Goal: Task Accomplishment & Management: Complete application form

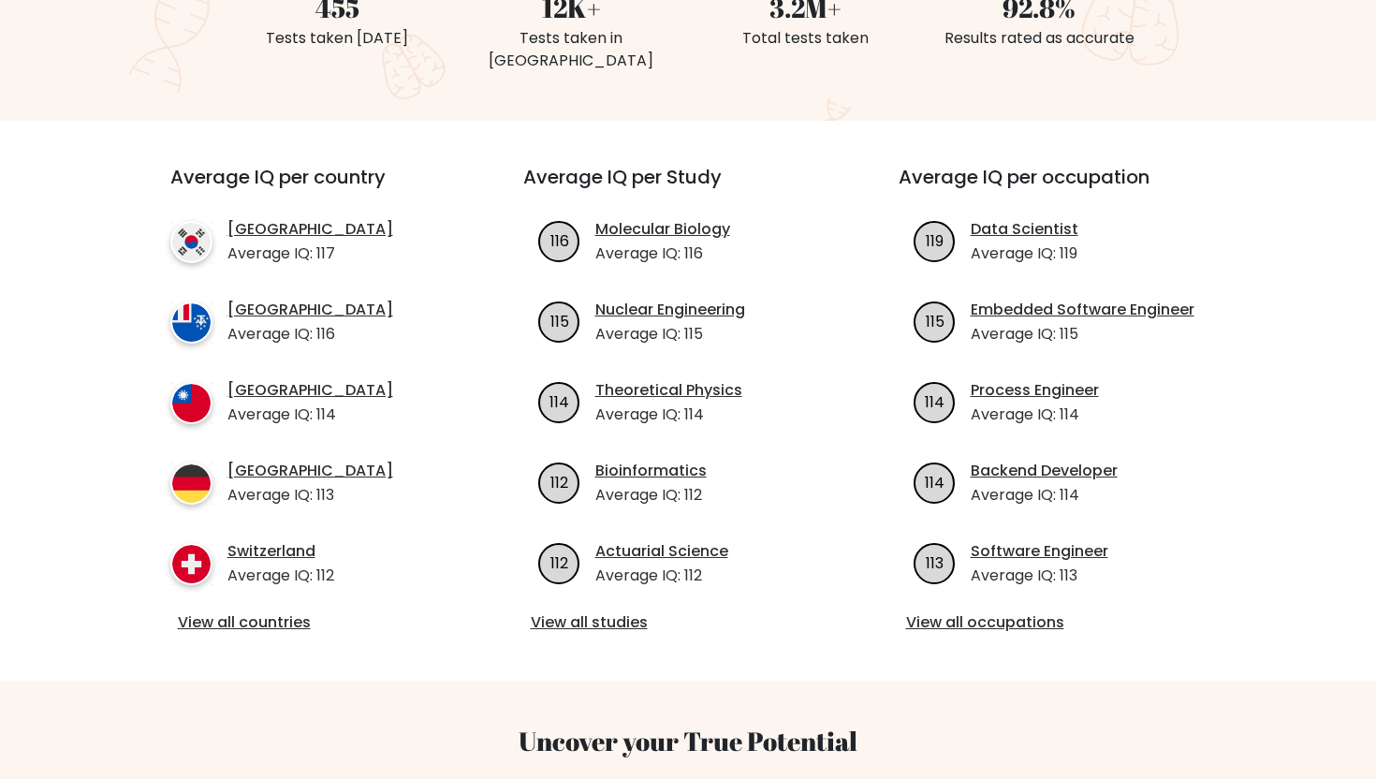
scroll to position [563, 0]
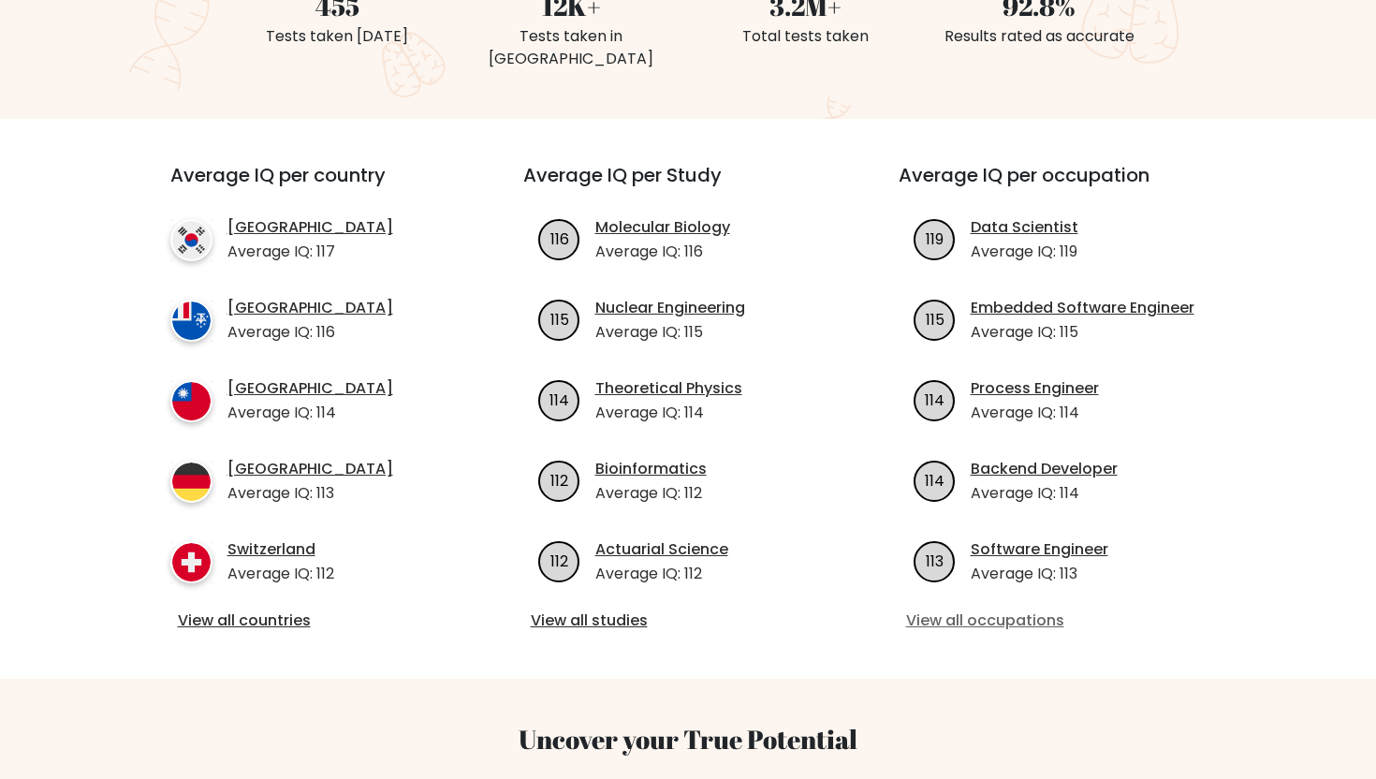
click at [973, 610] on link "View all occupations" at bounding box center [1064, 621] width 316 height 22
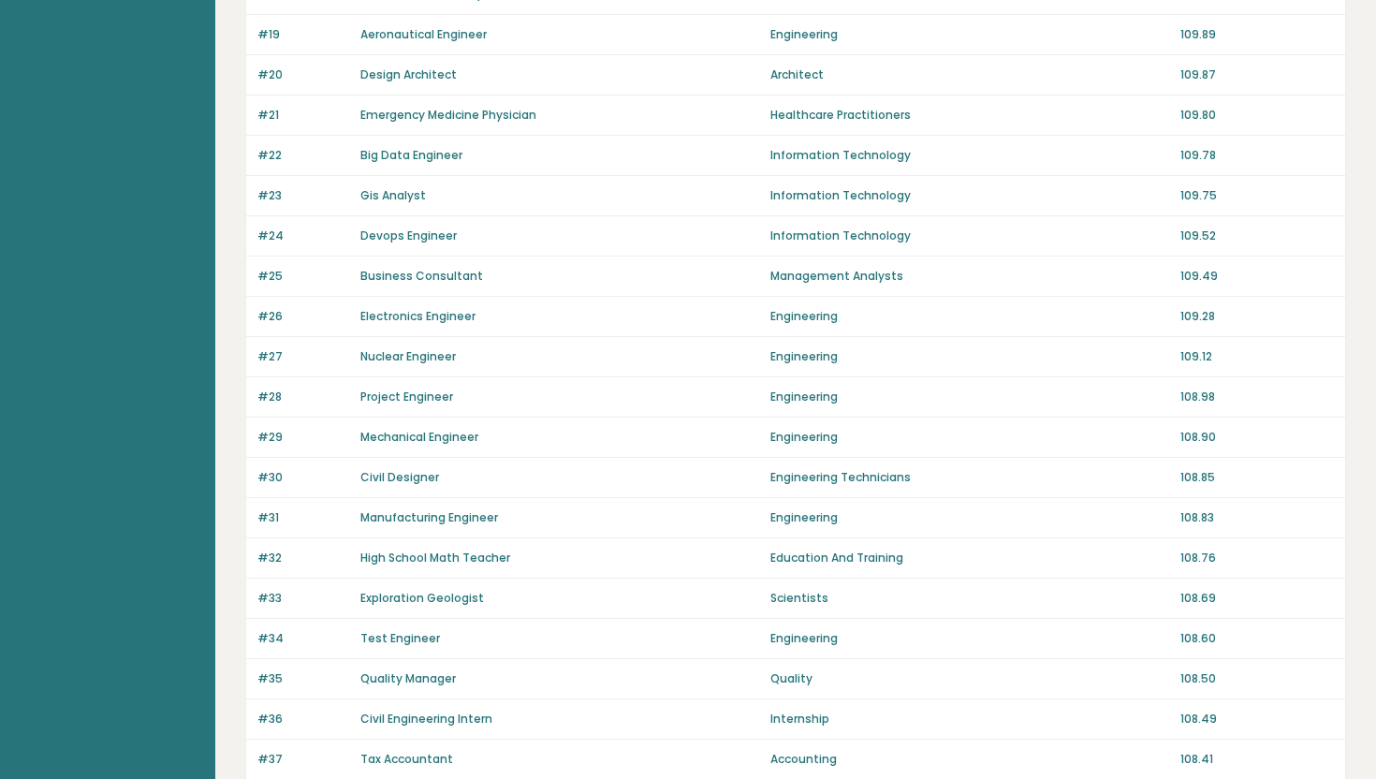
scroll to position [1203, 0]
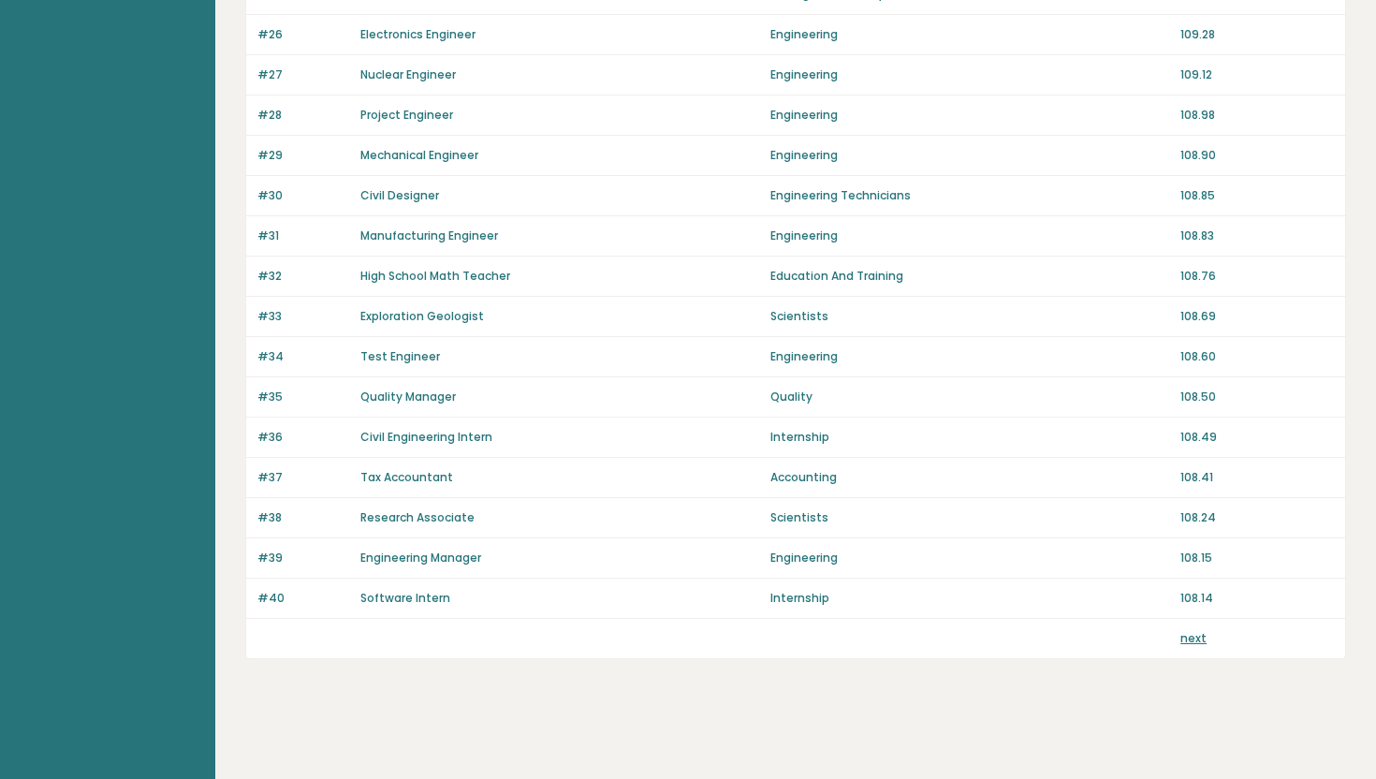
click at [1202, 640] on link "next" at bounding box center [1194, 638] width 26 height 16
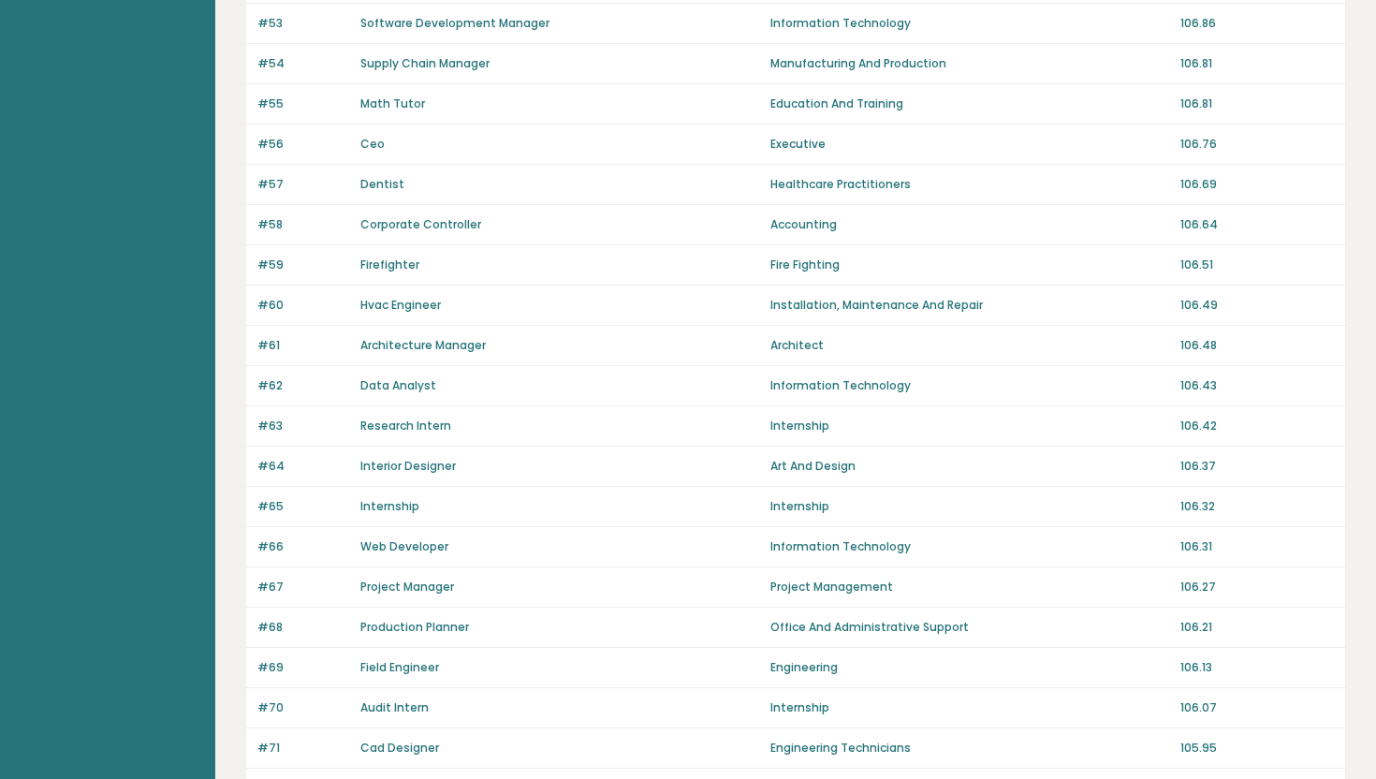
scroll to position [1203, 0]
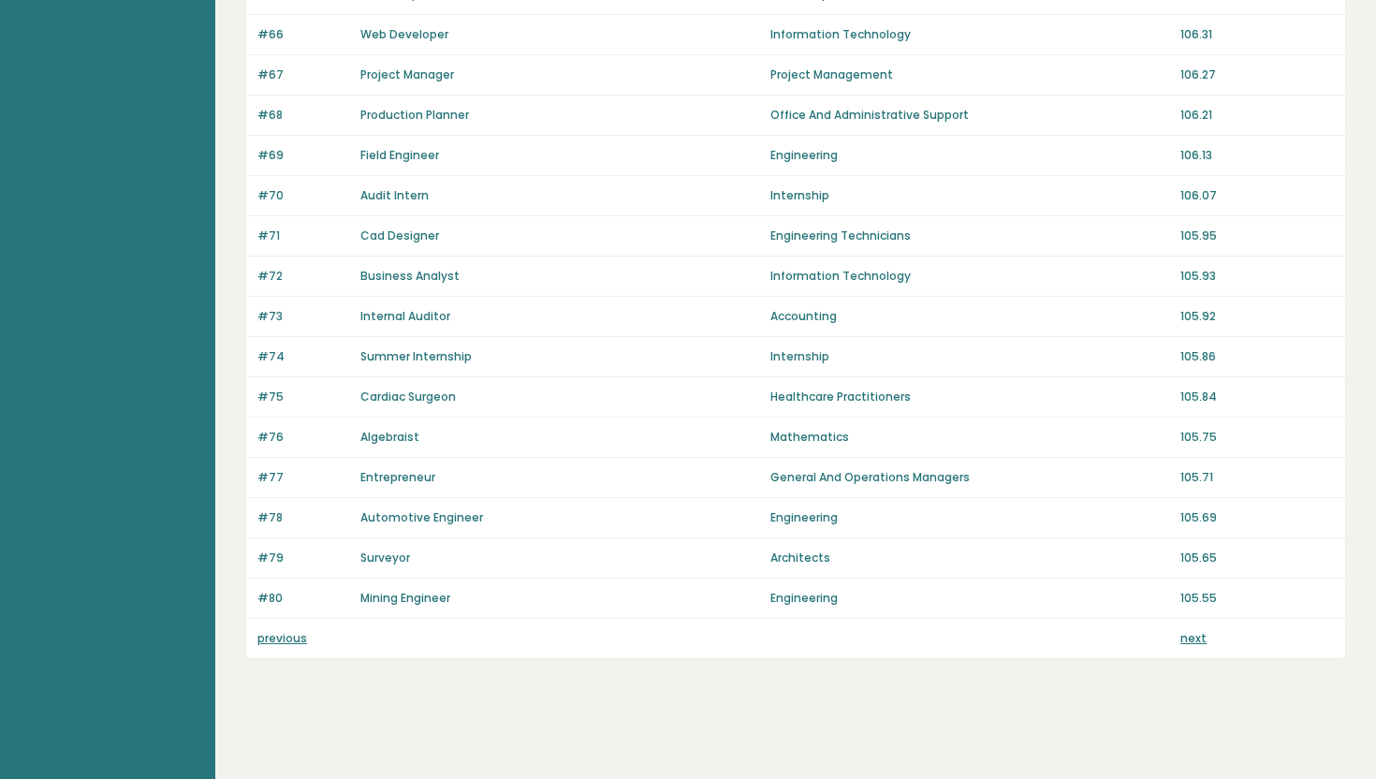
click at [1199, 645] on p "next" at bounding box center [1194, 638] width 26 height 17
click at [1200, 640] on link "next" at bounding box center [1194, 638] width 26 height 16
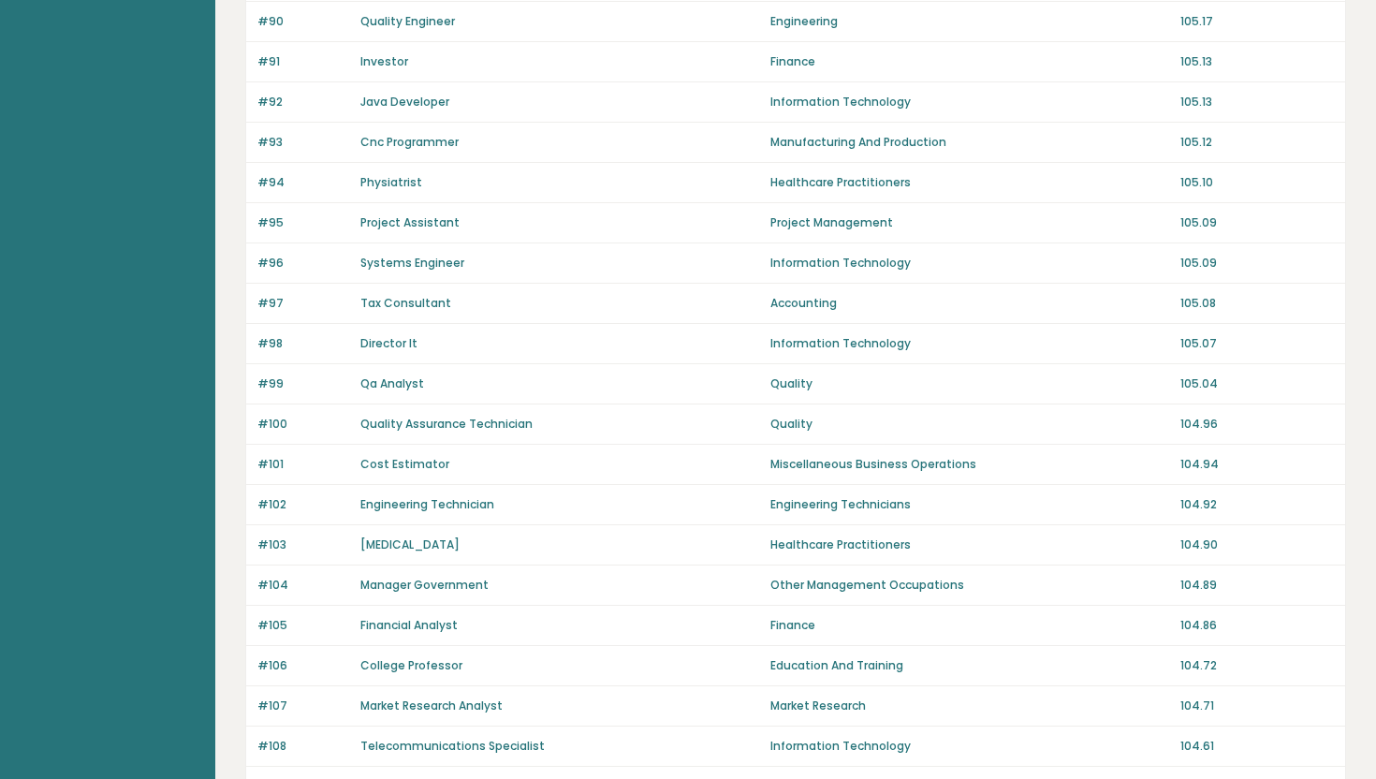
scroll to position [1203, 0]
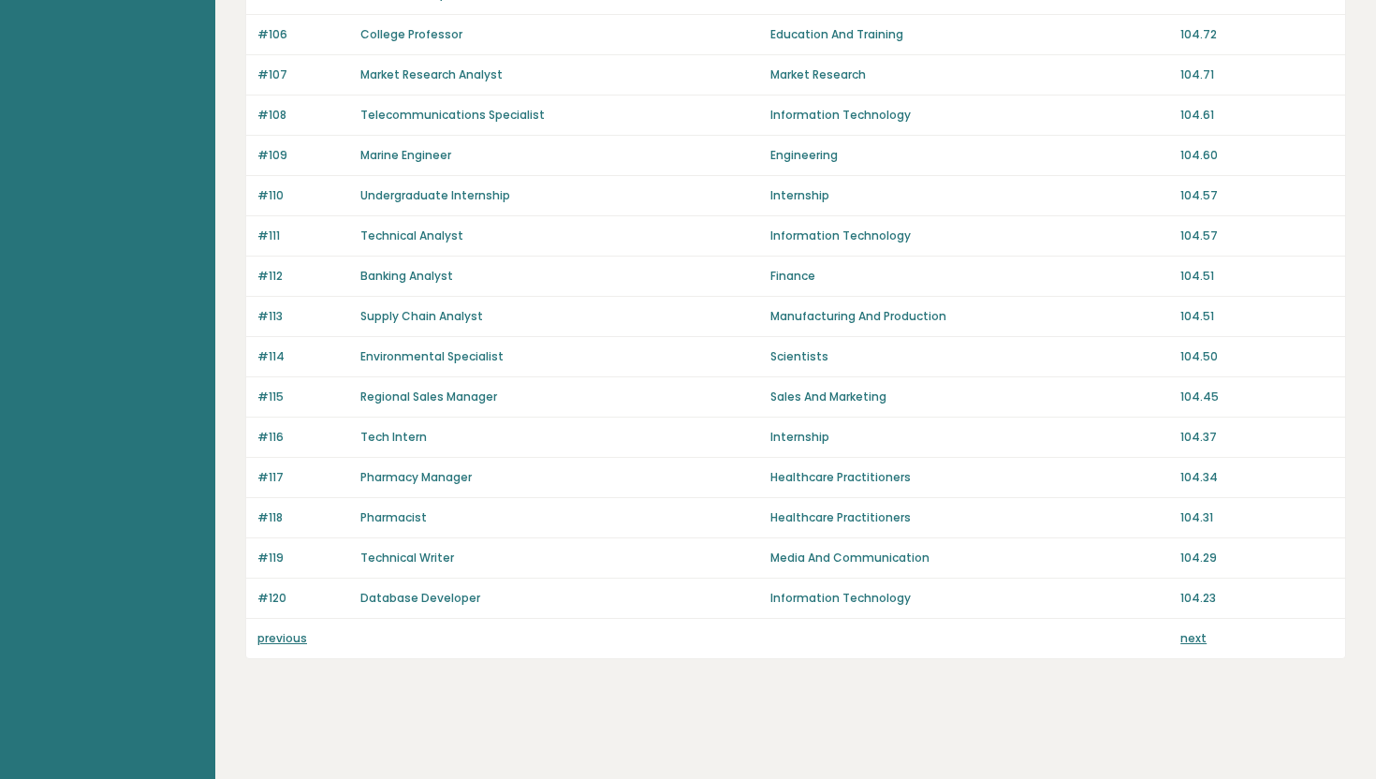
click at [1197, 644] on link "next" at bounding box center [1194, 638] width 26 height 16
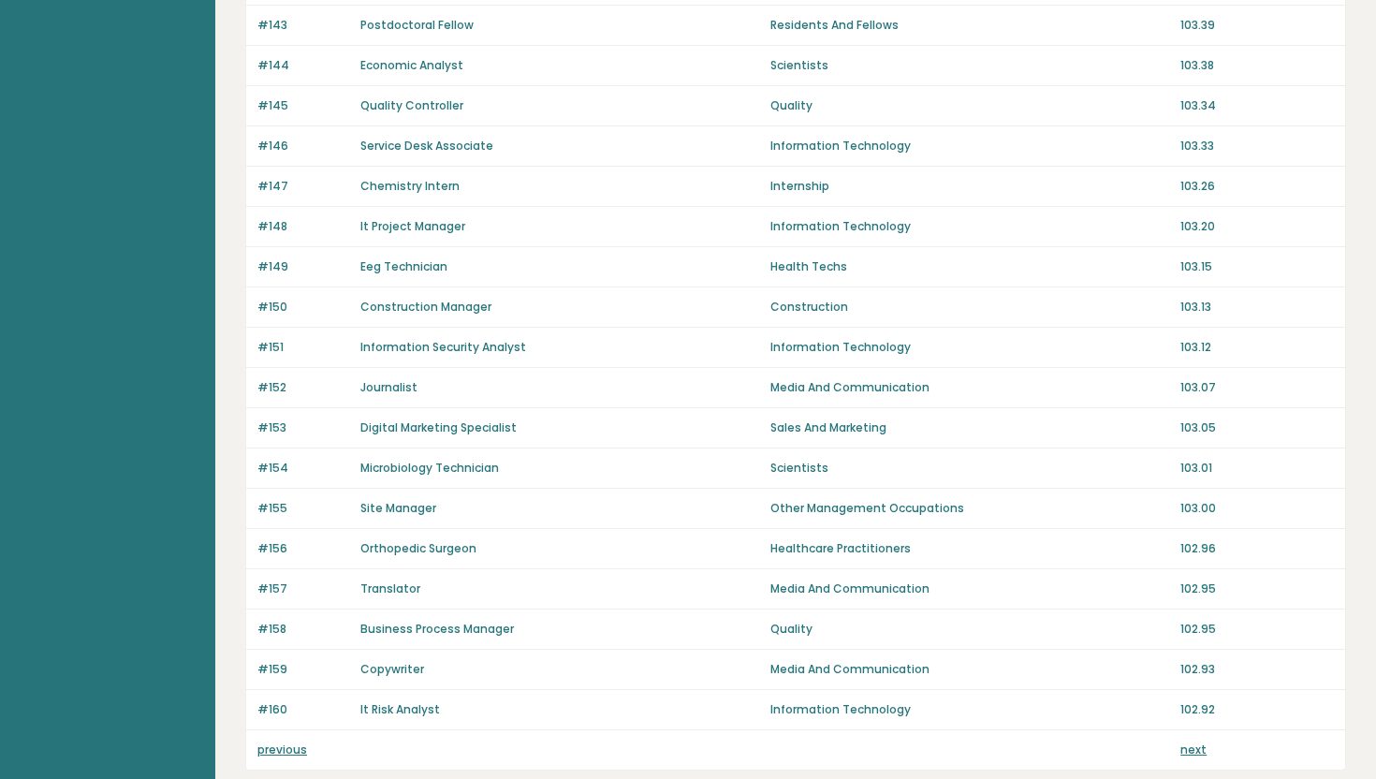
scroll to position [1203, 0]
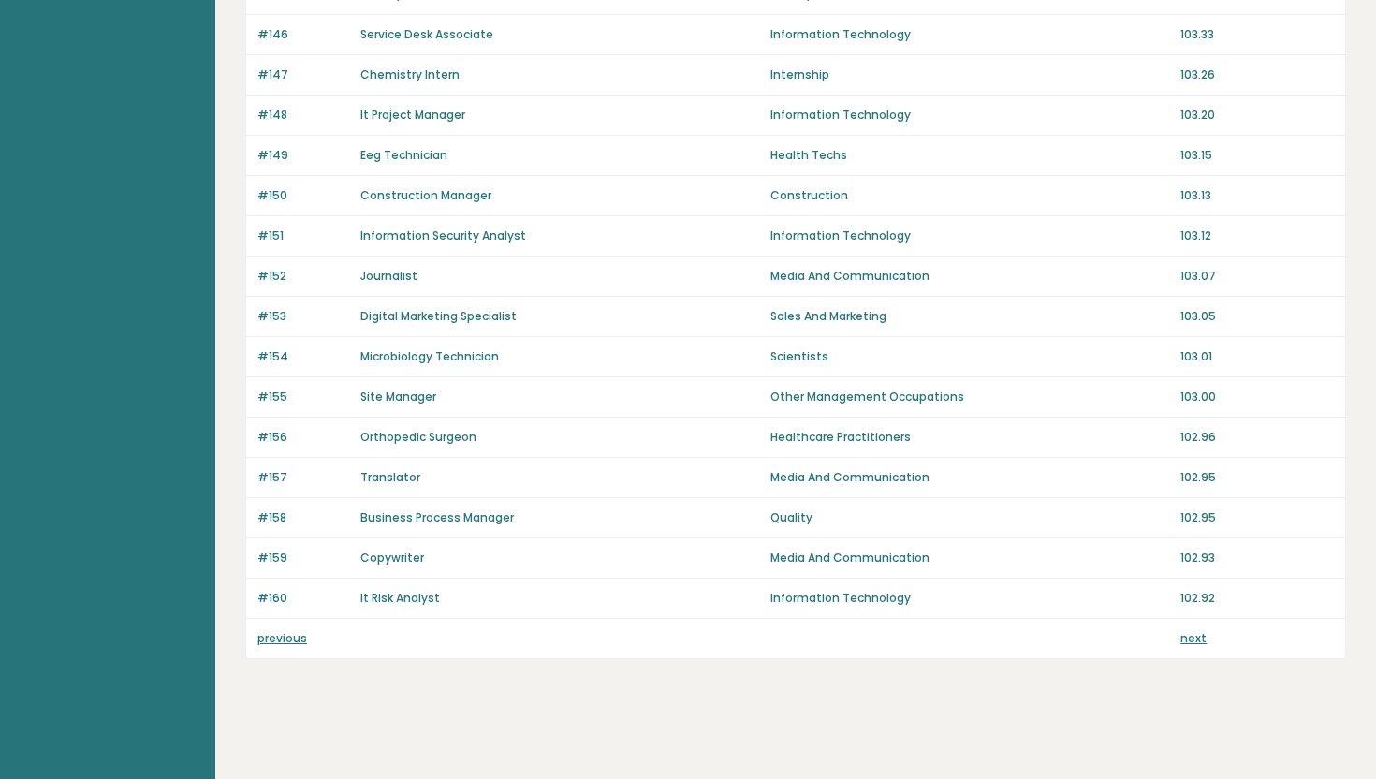
click at [1202, 635] on link "next" at bounding box center [1194, 638] width 26 height 16
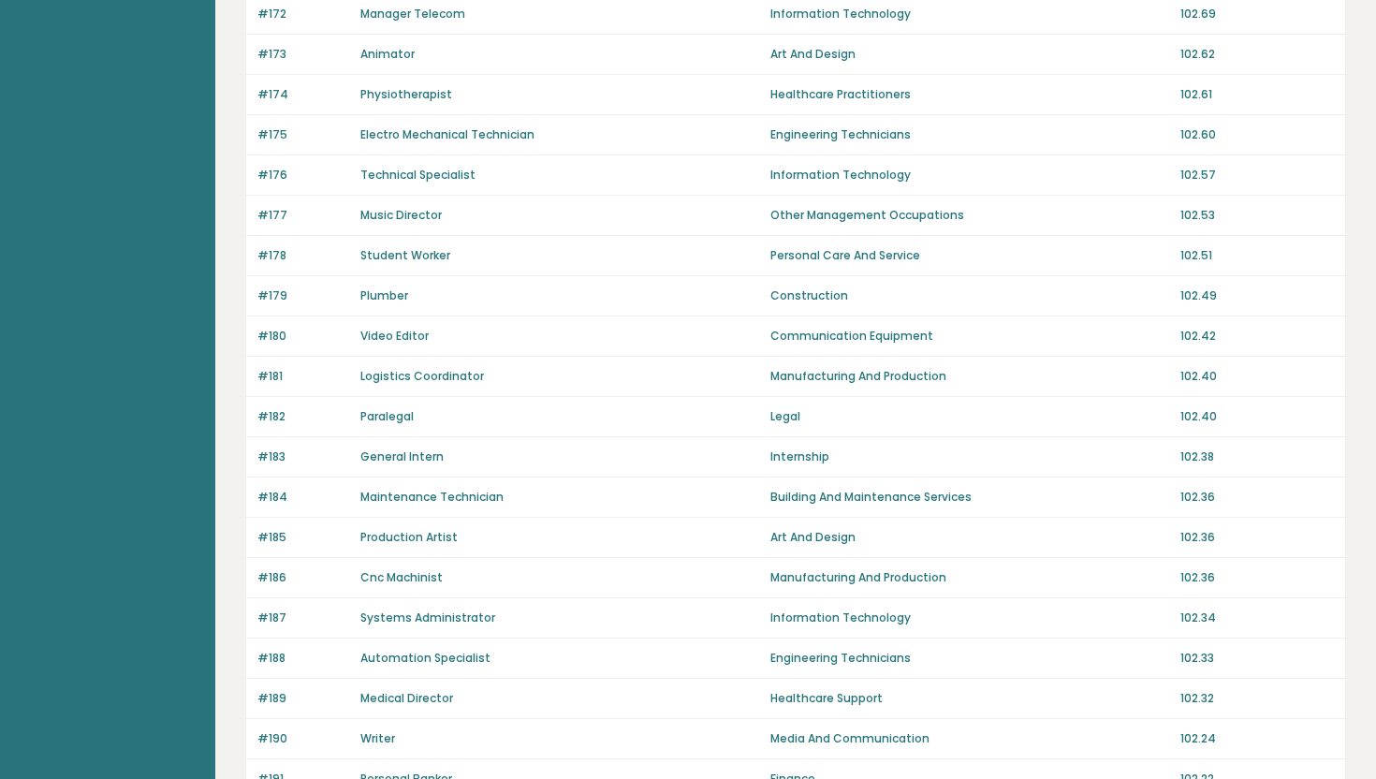
scroll to position [1203, 0]
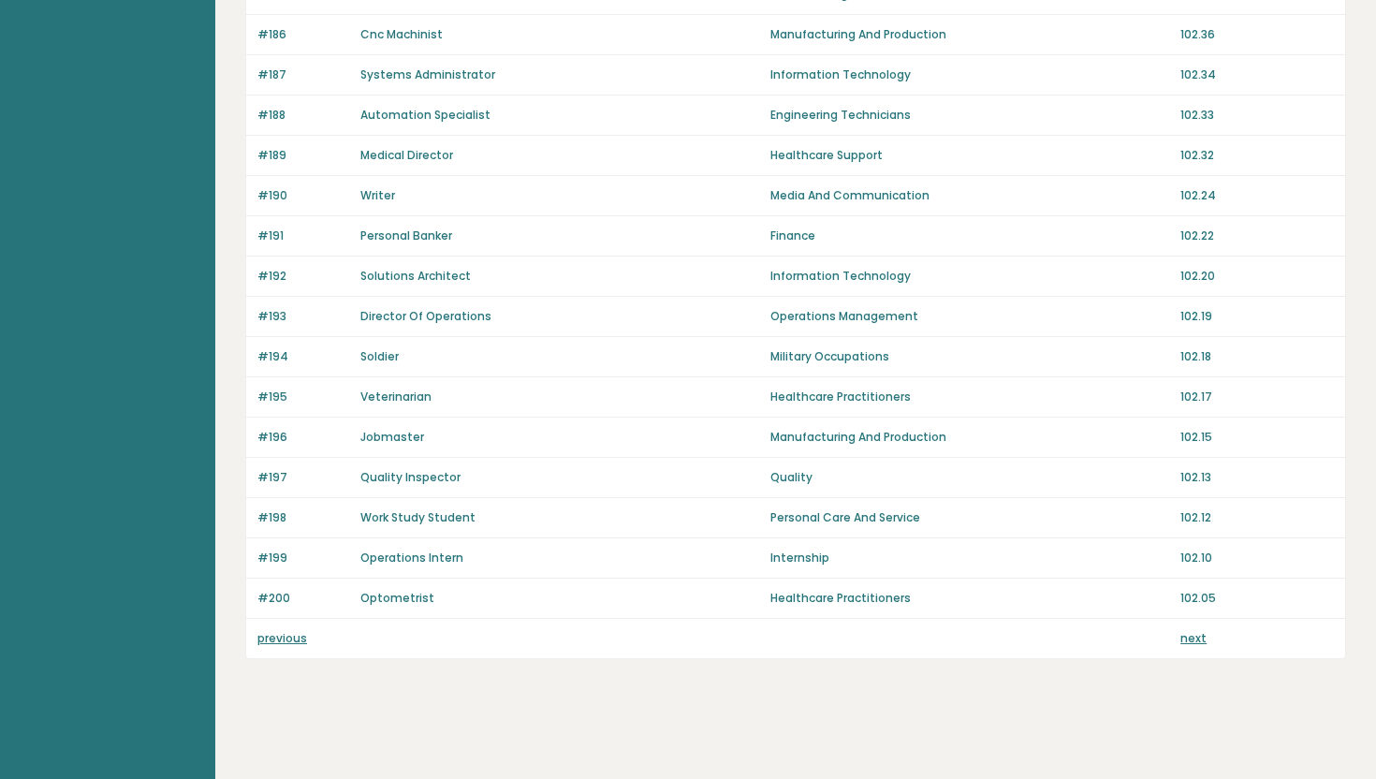
click at [1193, 640] on link "next" at bounding box center [1194, 638] width 26 height 16
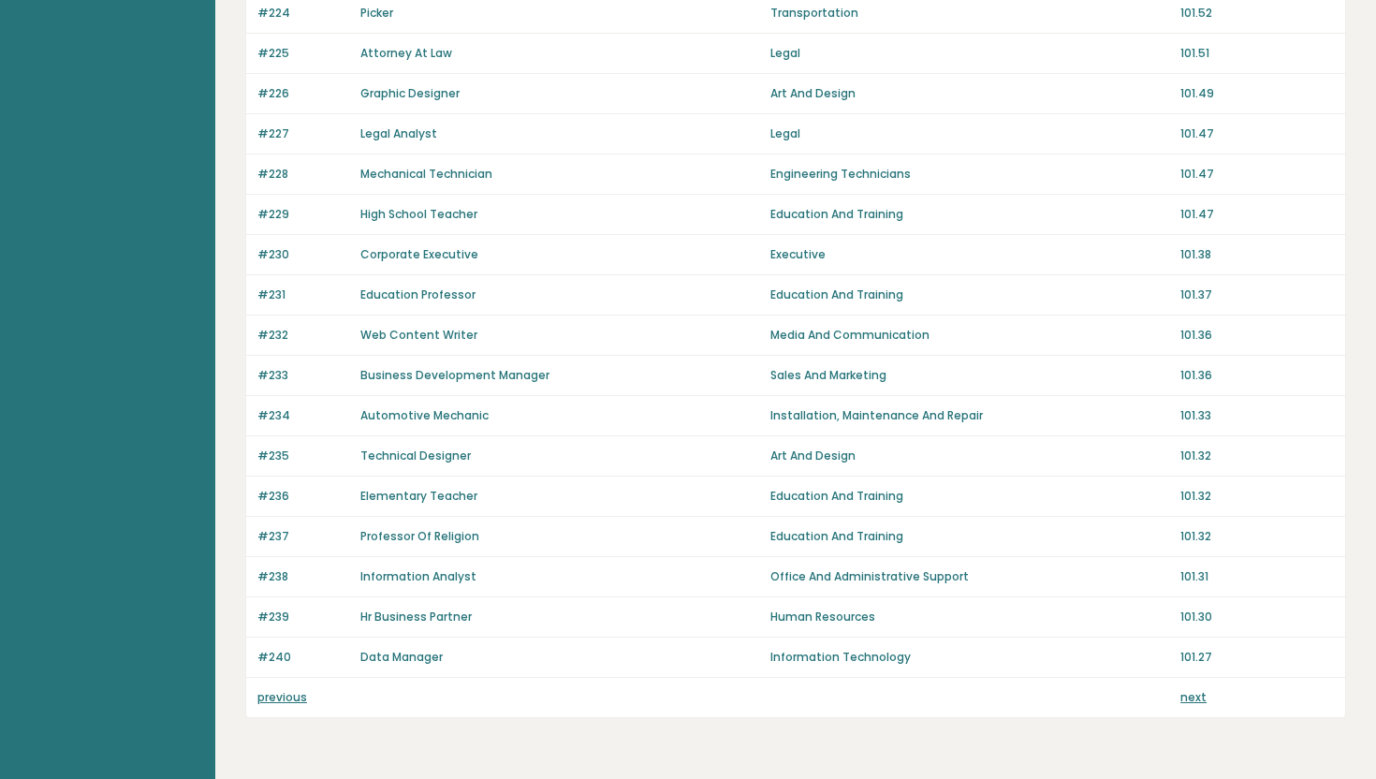
scroll to position [1203, 0]
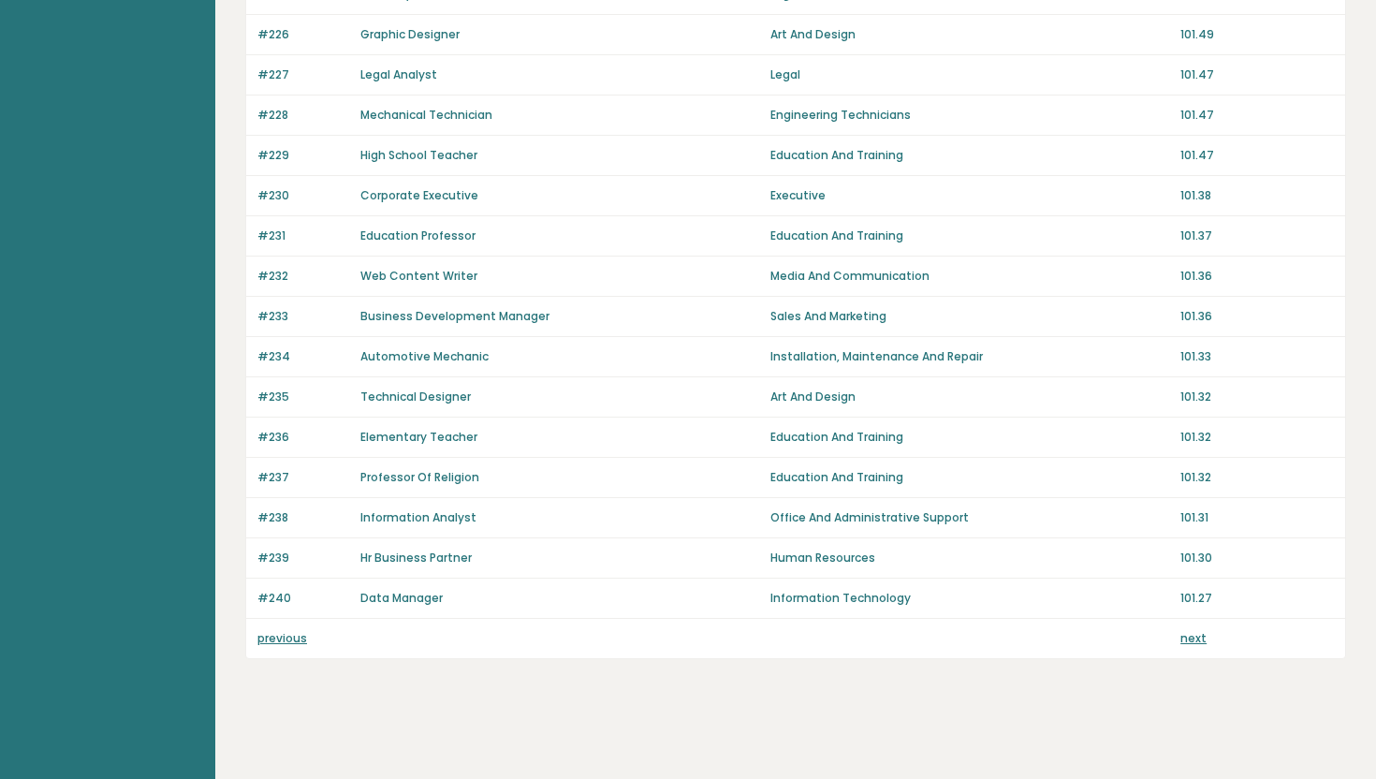
click at [1195, 635] on link "next" at bounding box center [1194, 638] width 26 height 16
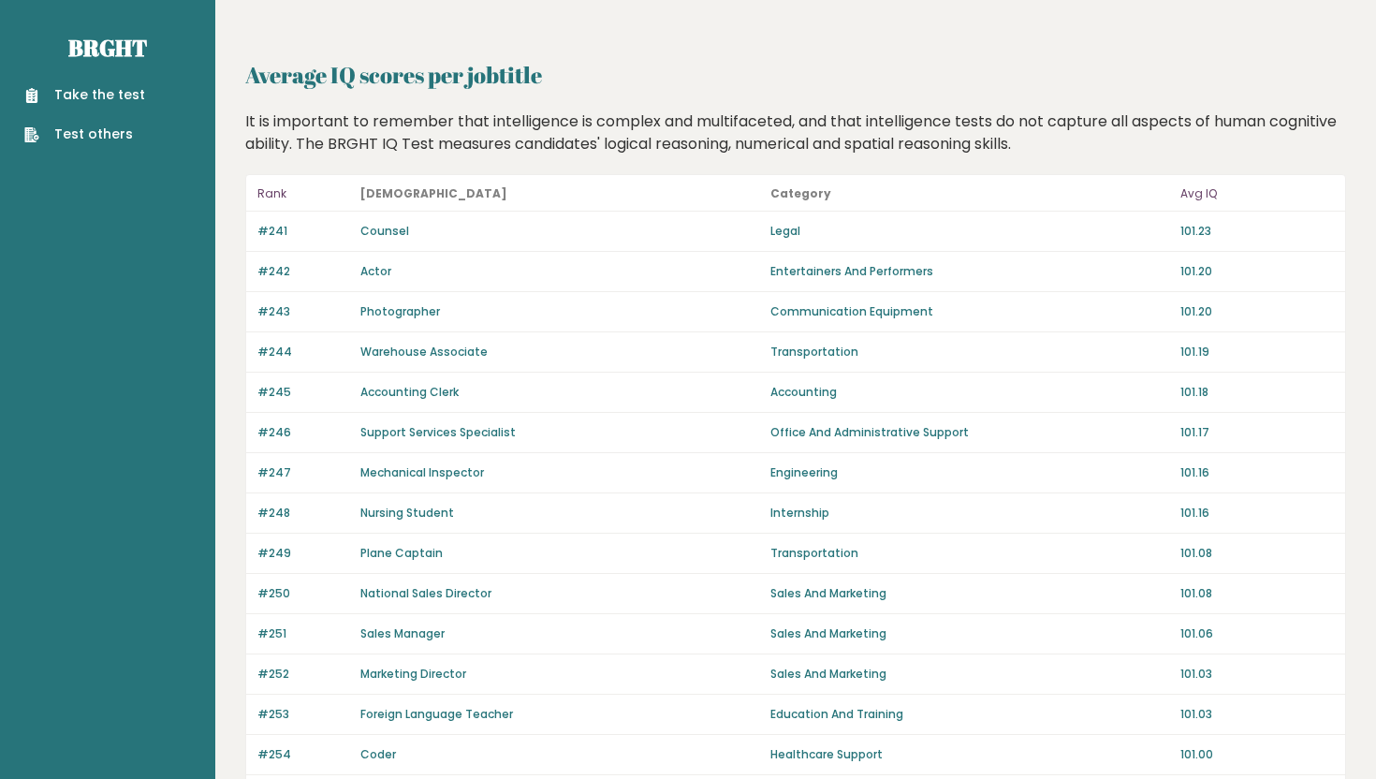
scroll to position [1203, 0]
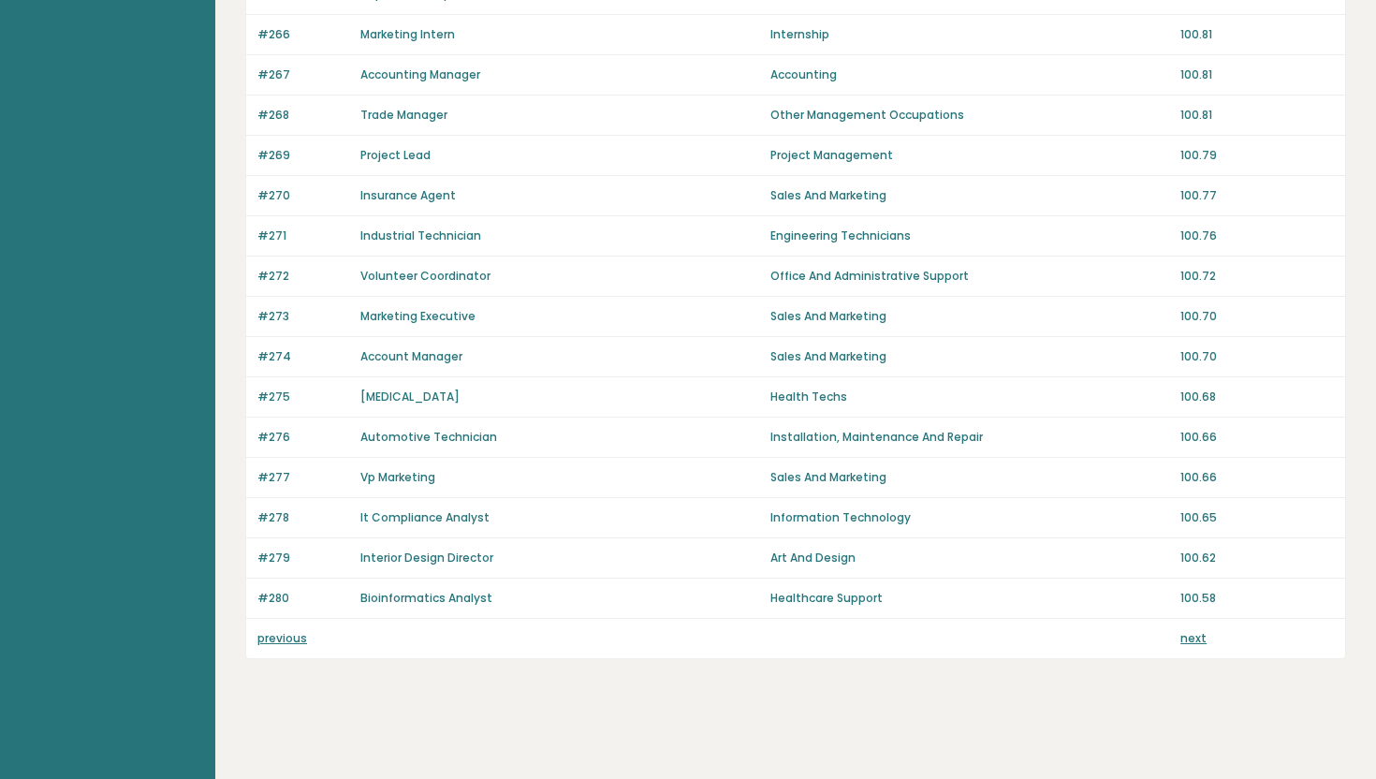
click at [1197, 643] on link "next" at bounding box center [1194, 638] width 26 height 16
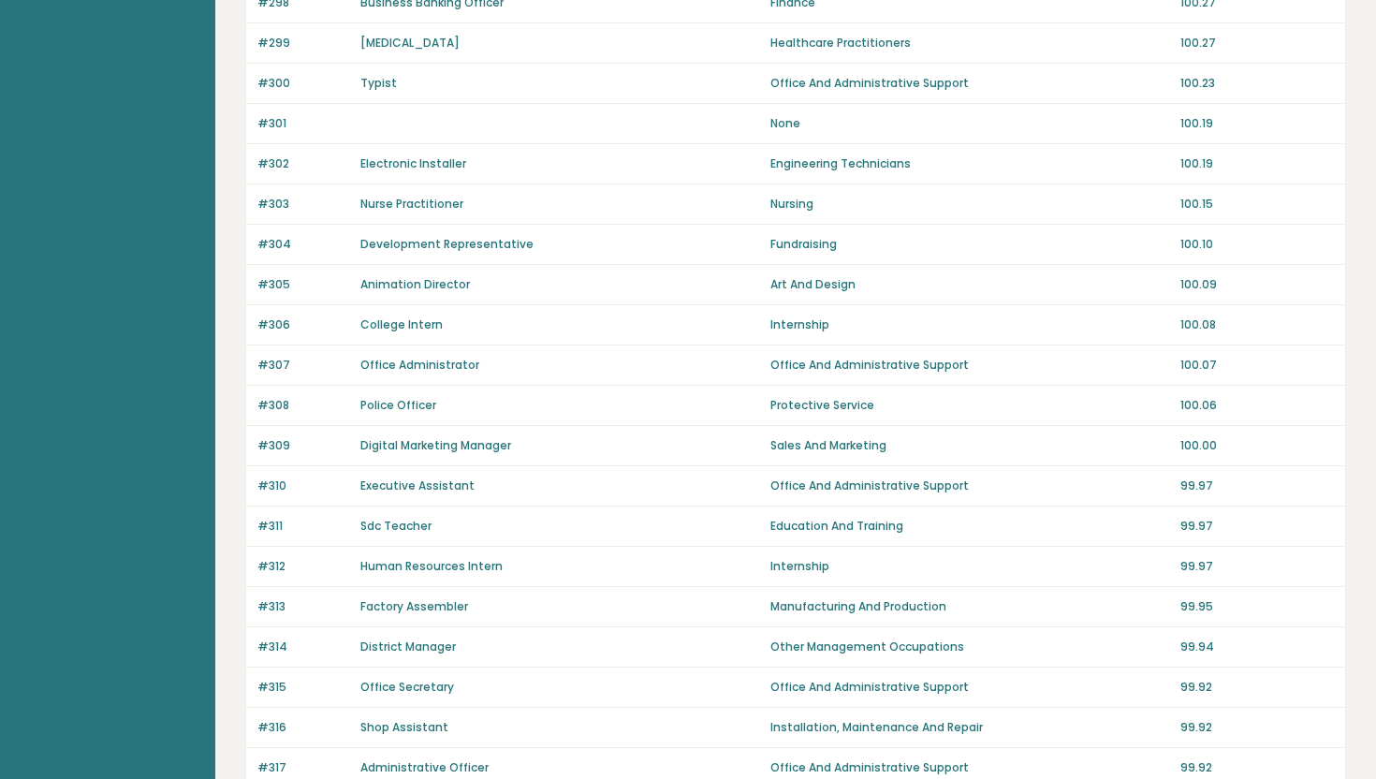
scroll to position [1203, 0]
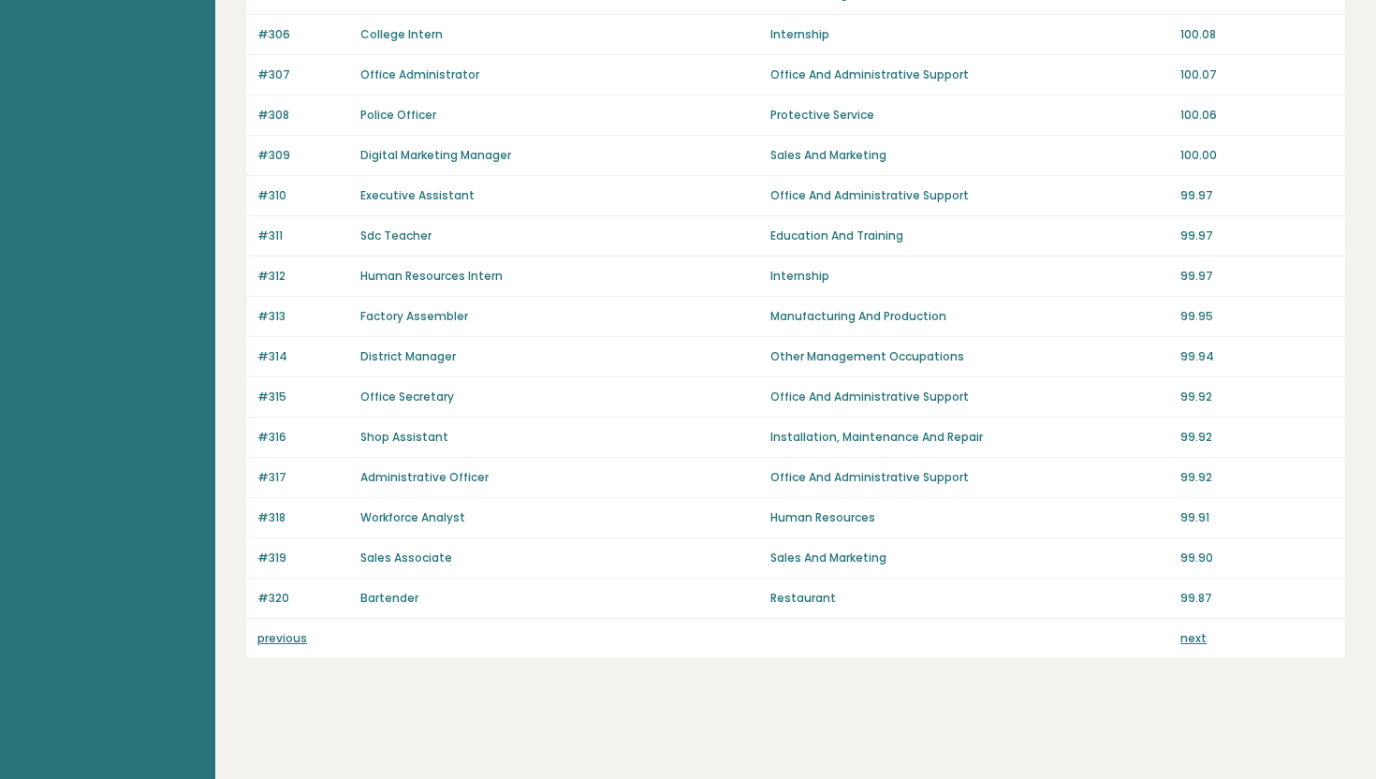
click at [1195, 631] on link "next" at bounding box center [1194, 638] width 26 height 16
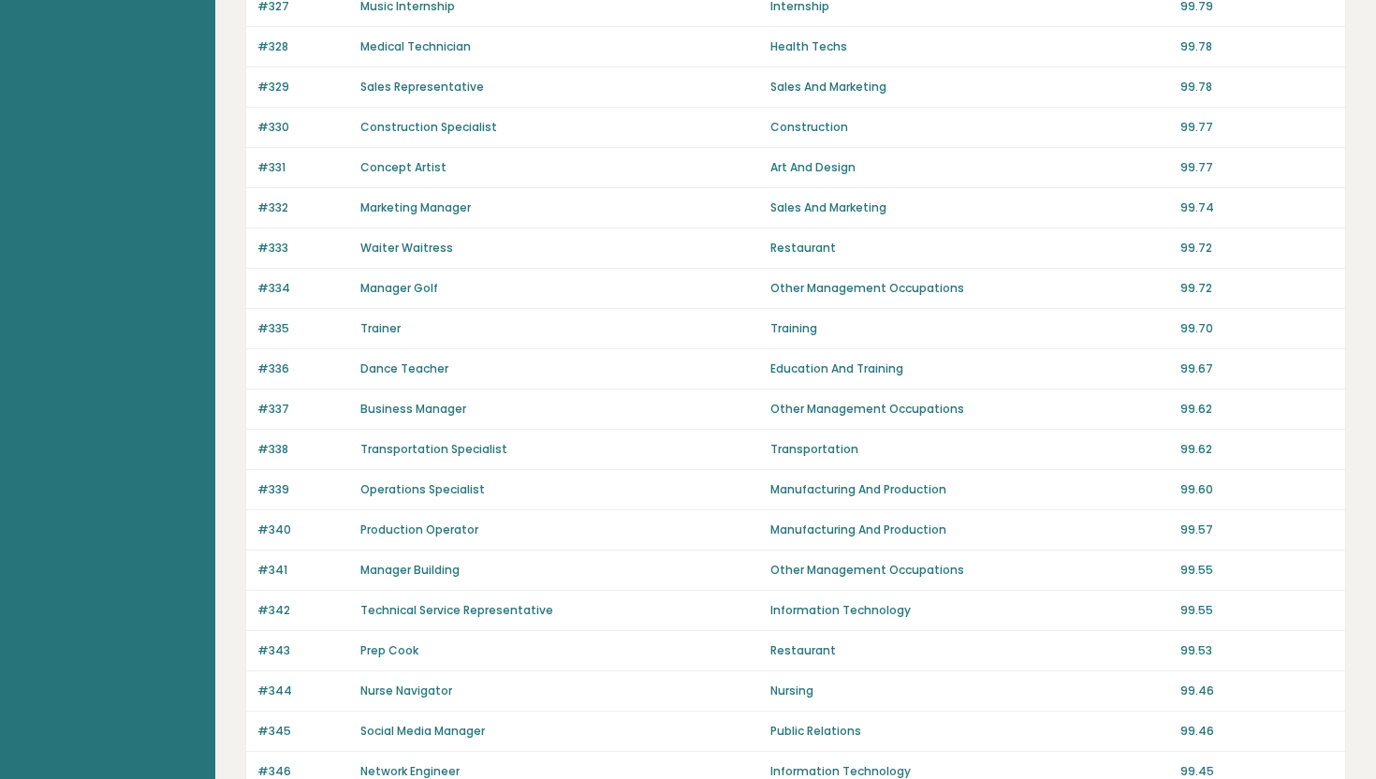
scroll to position [1203, 0]
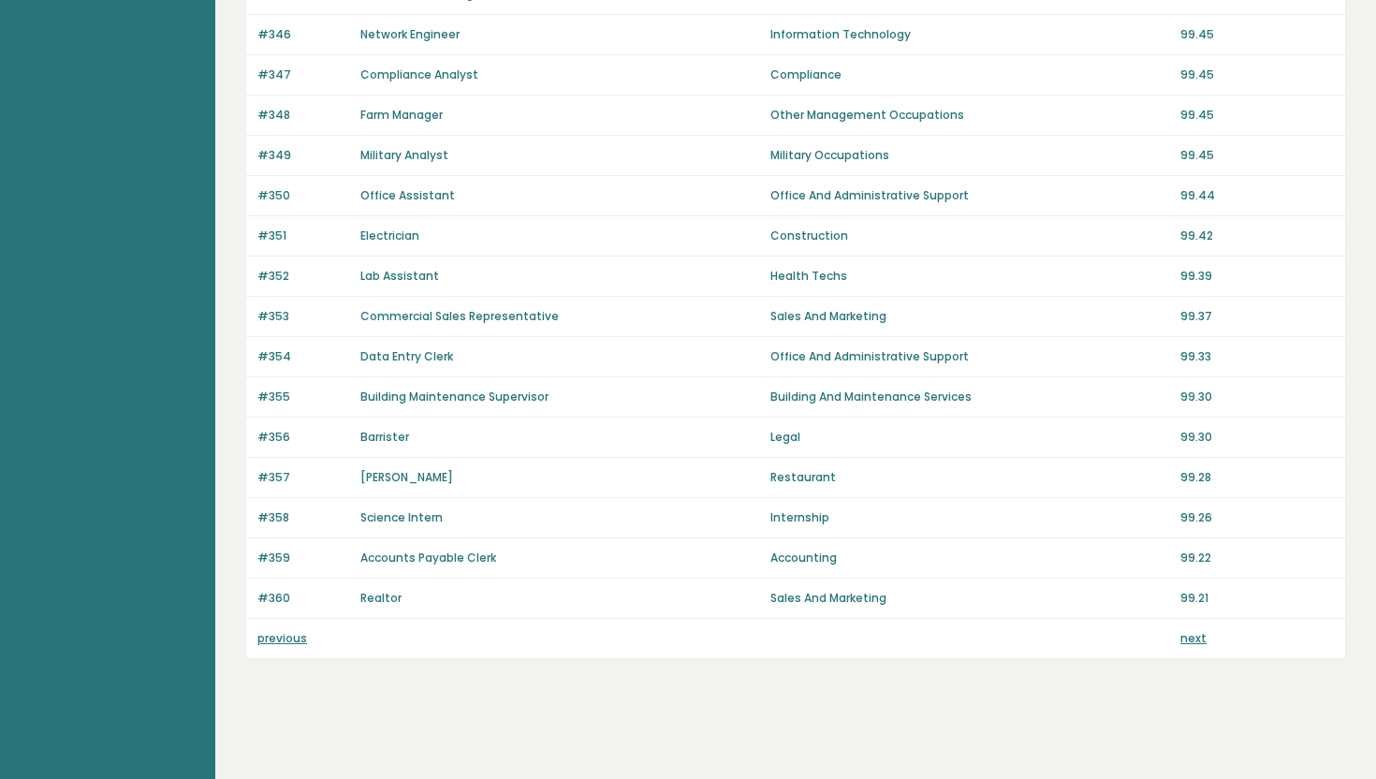
click at [1192, 641] on link "next" at bounding box center [1194, 638] width 26 height 16
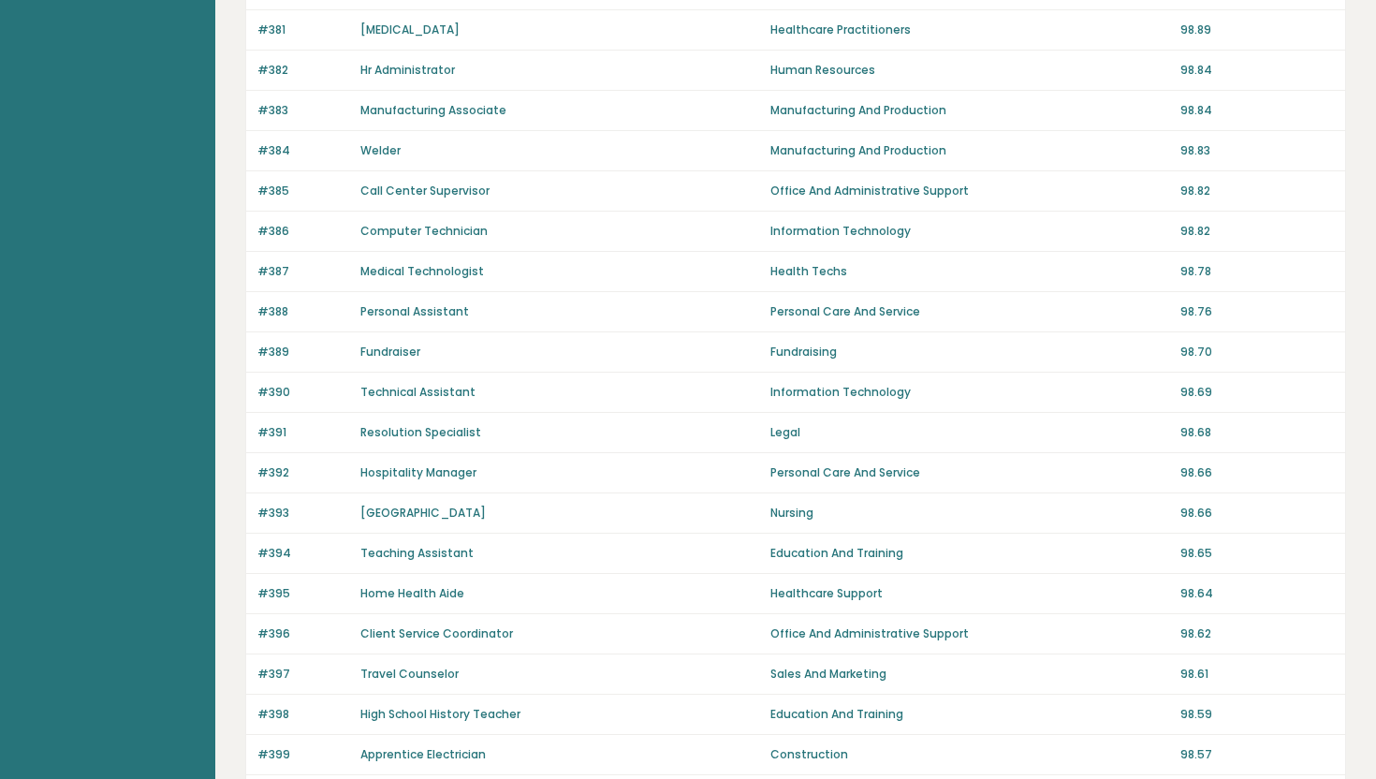
scroll to position [1203, 0]
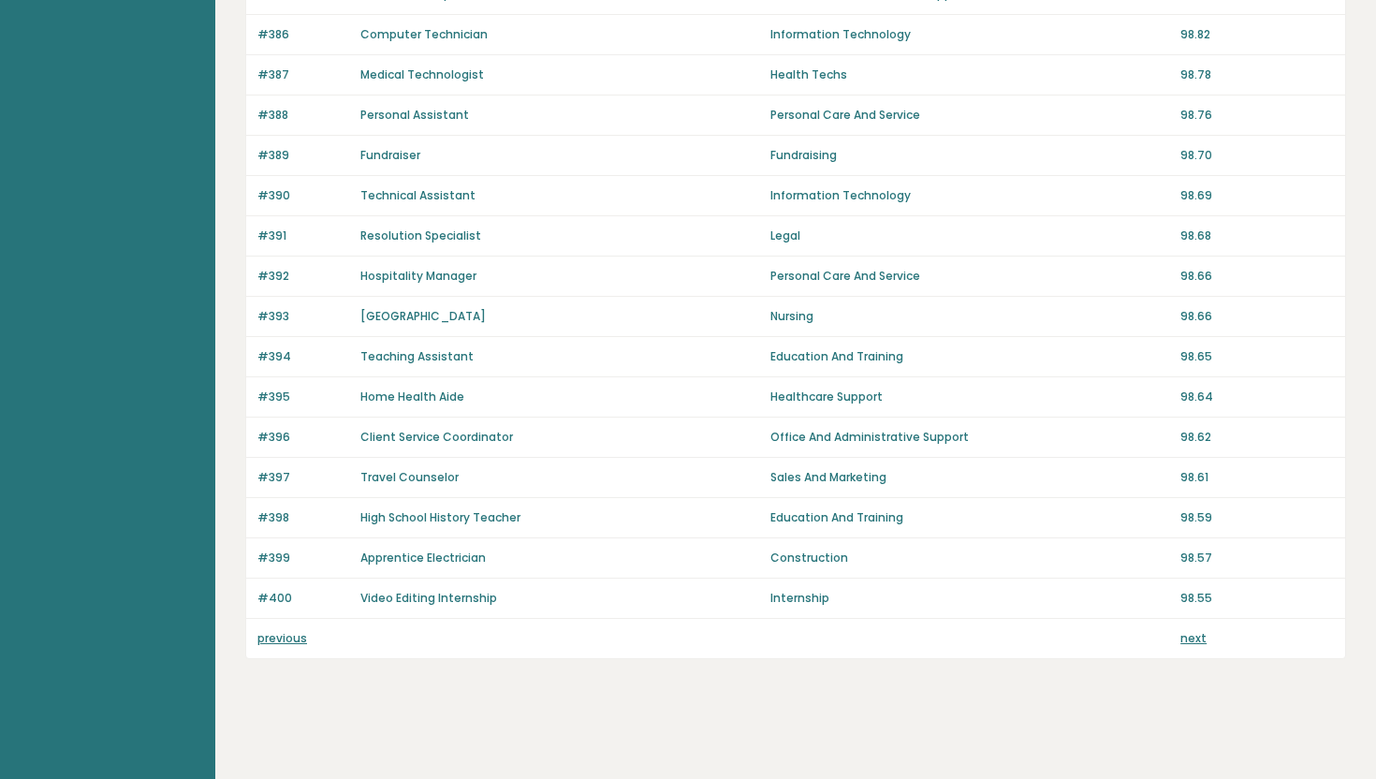
click at [1197, 639] on link "next" at bounding box center [1194, 638] width 26 height 16
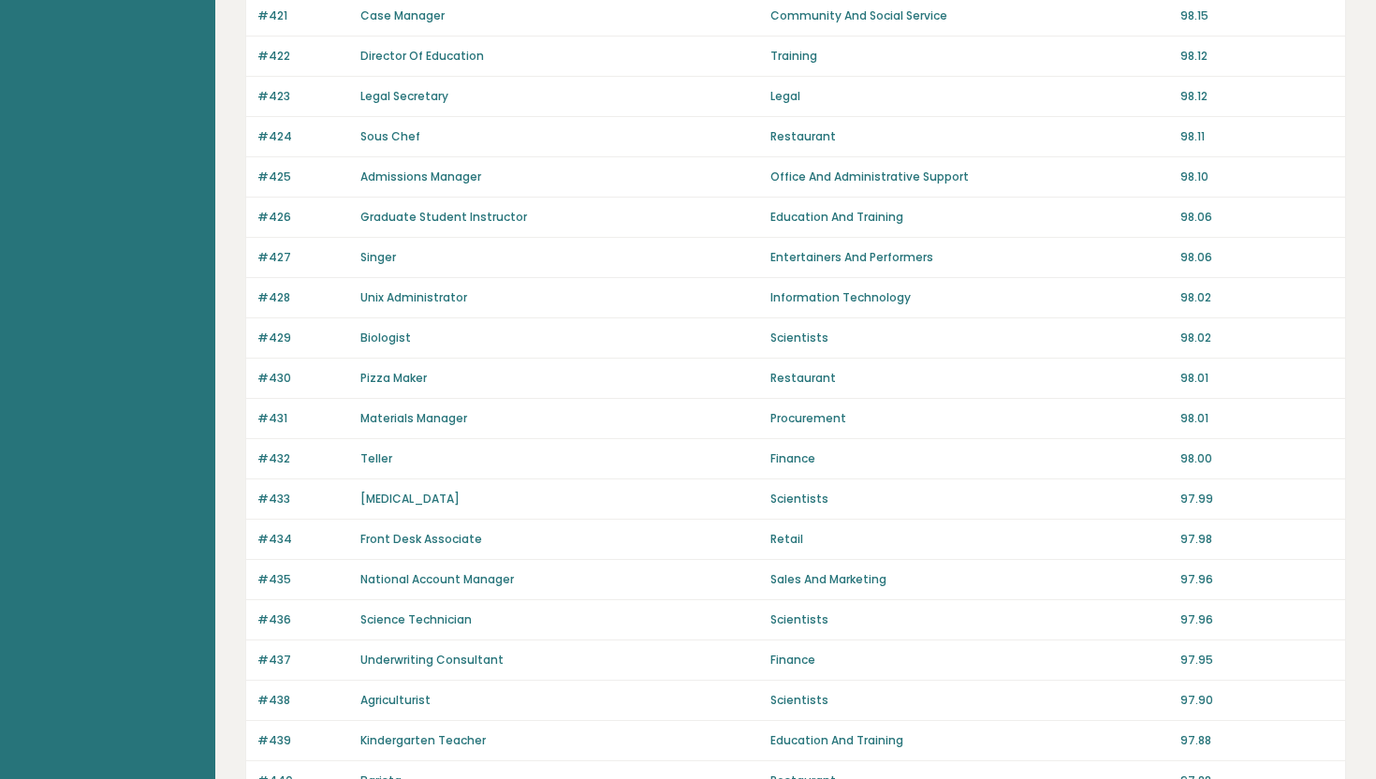
scroll to position [1203, 0]
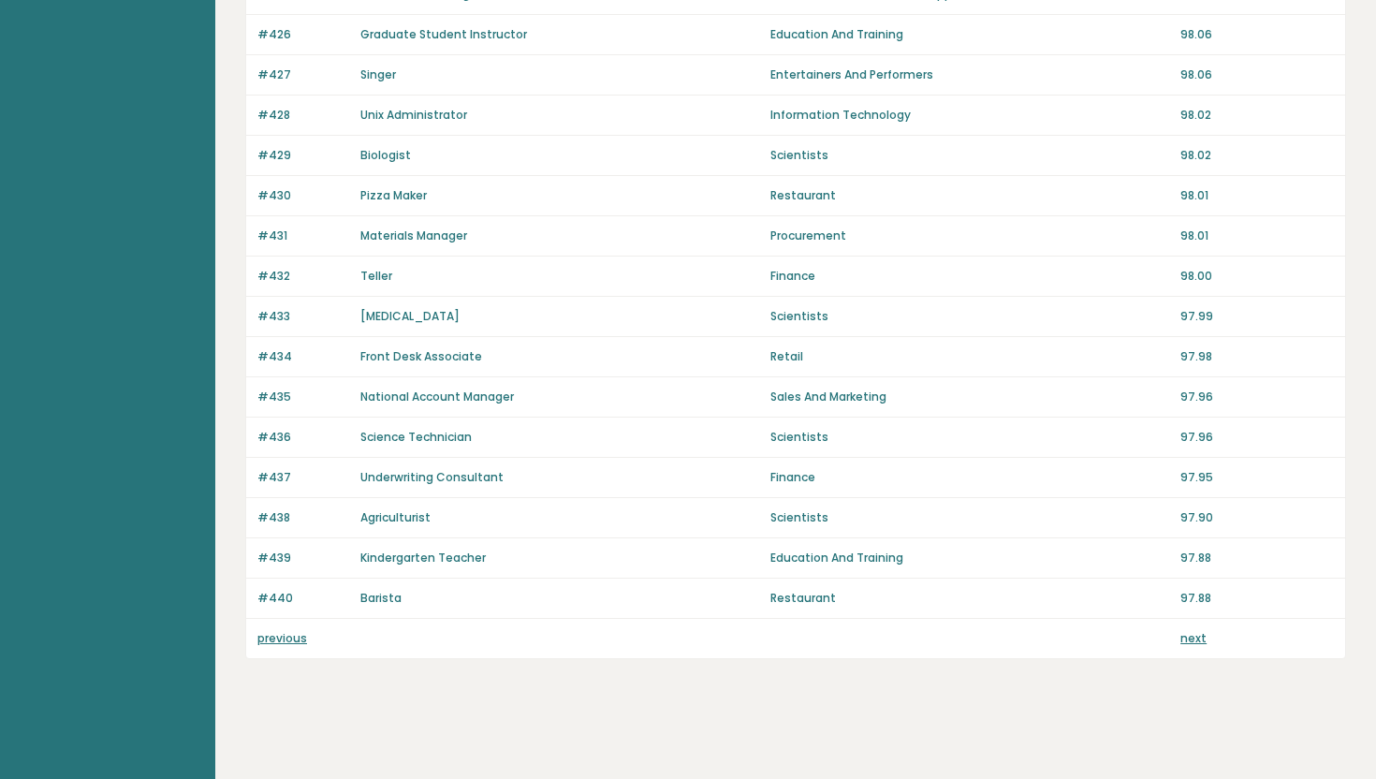
click at [1189, 635] on link "next" at bounding box center [1194, 638] width 26 height 16
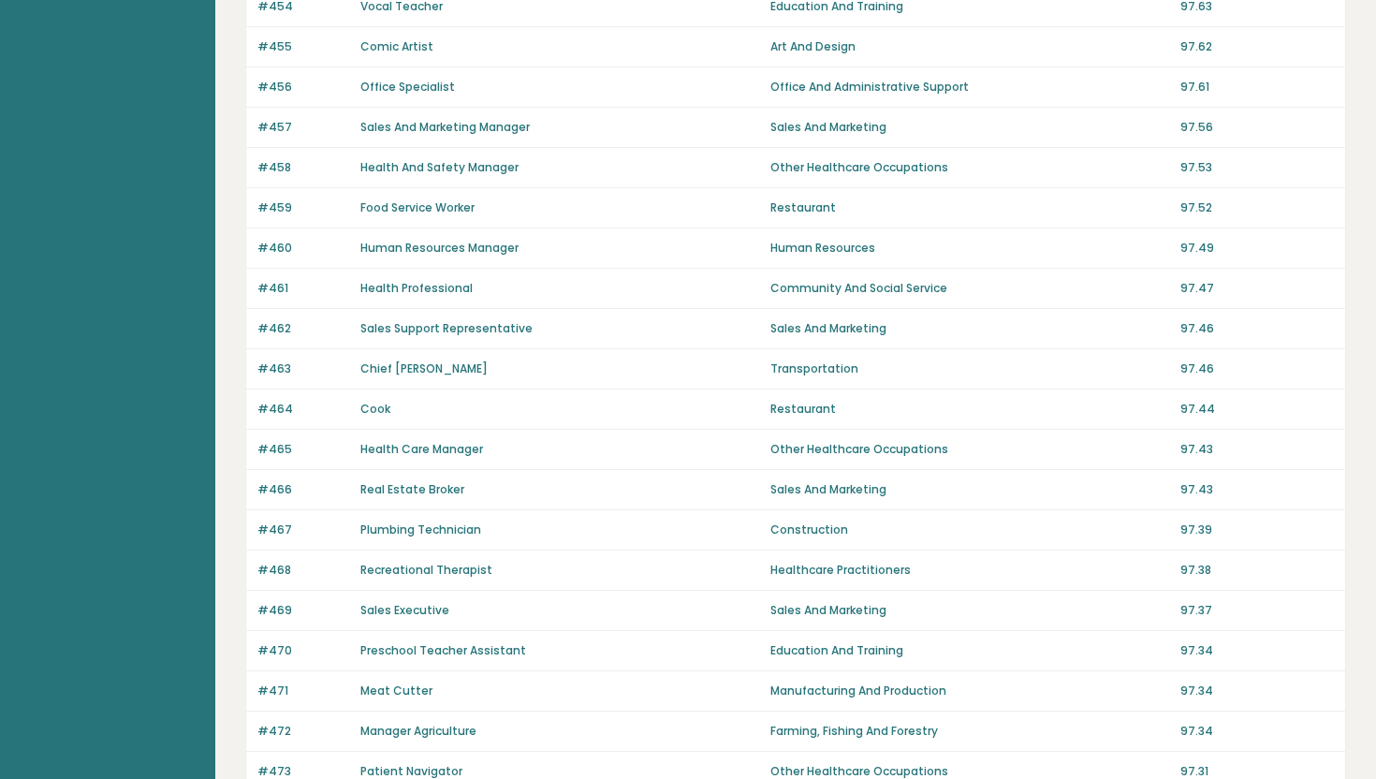
scroll to position [1203, 0]
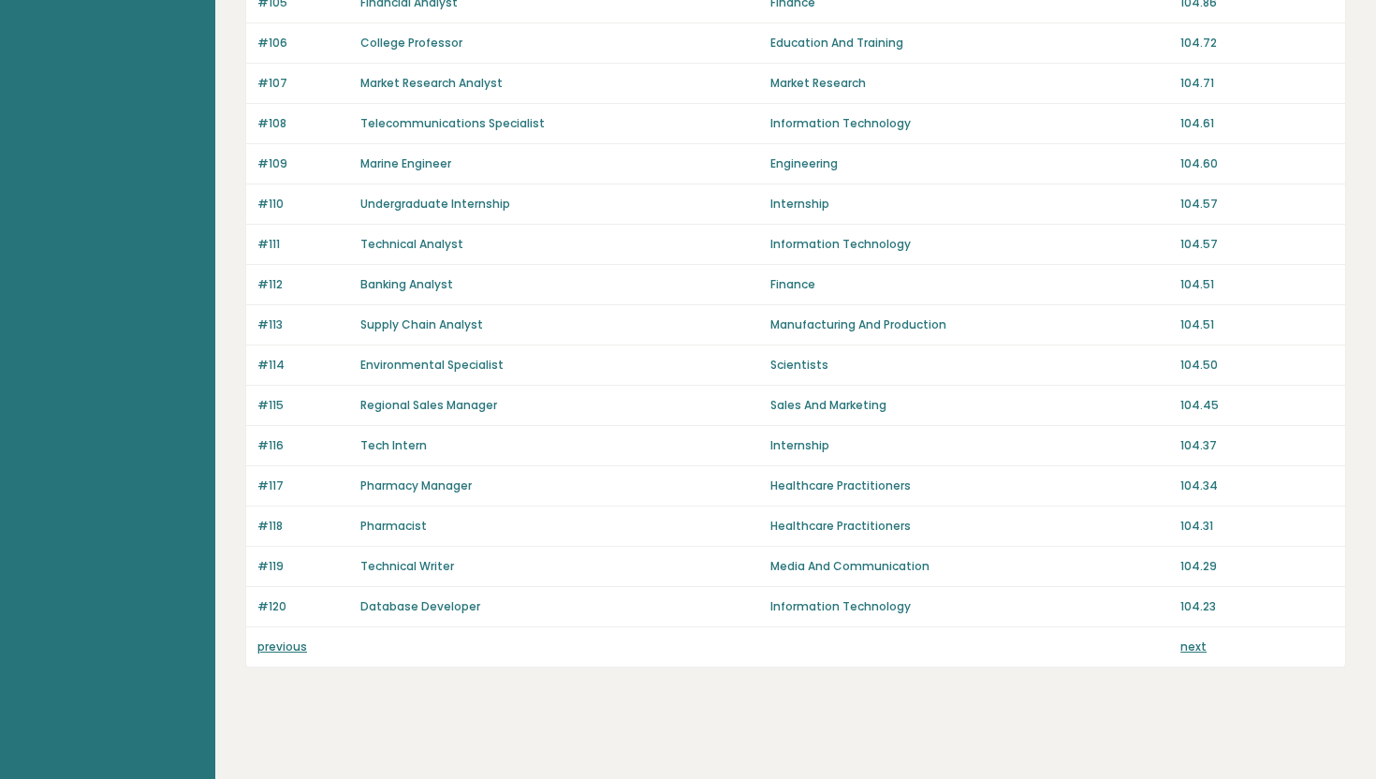
scroll to position [1203, 0]
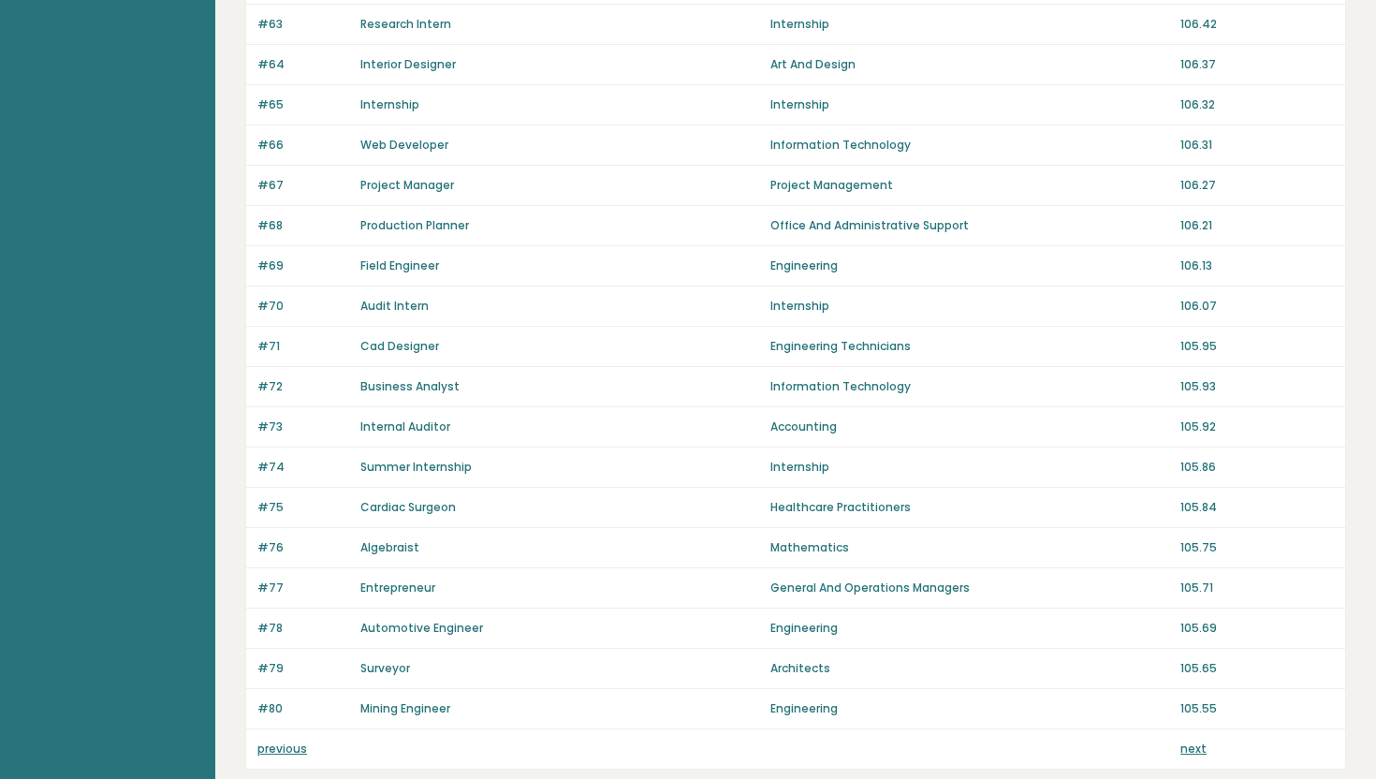
scroll to position [1145, 0]
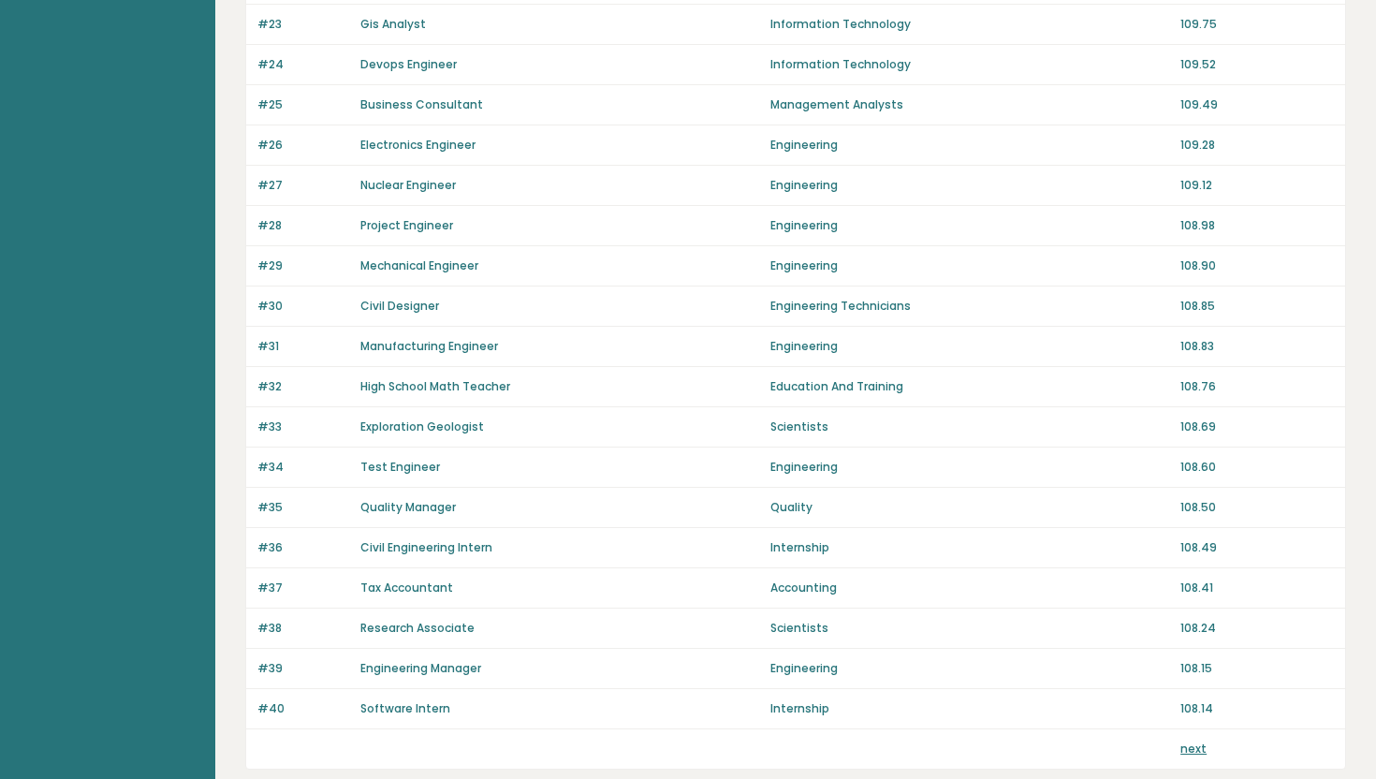
scroll to position [1127, 0]
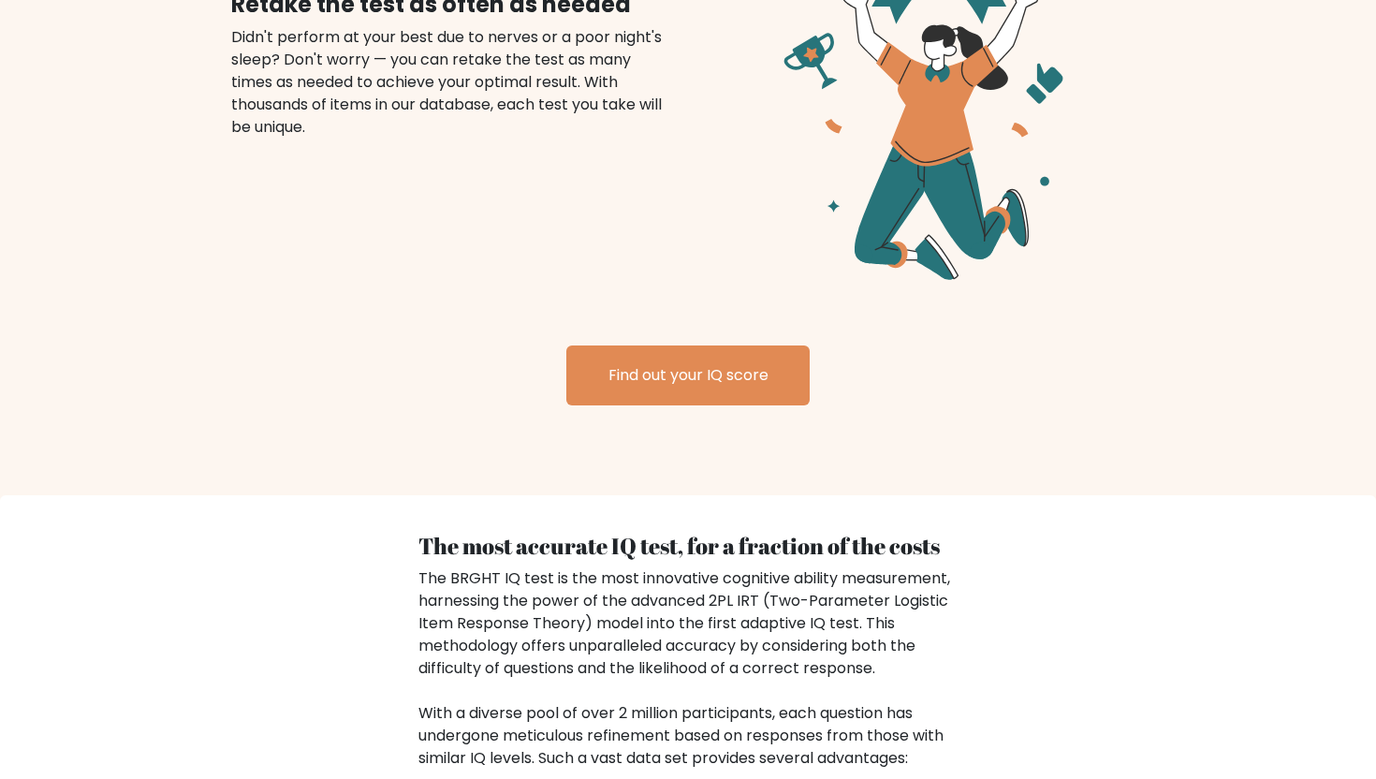
scroll to position [2591, 0]
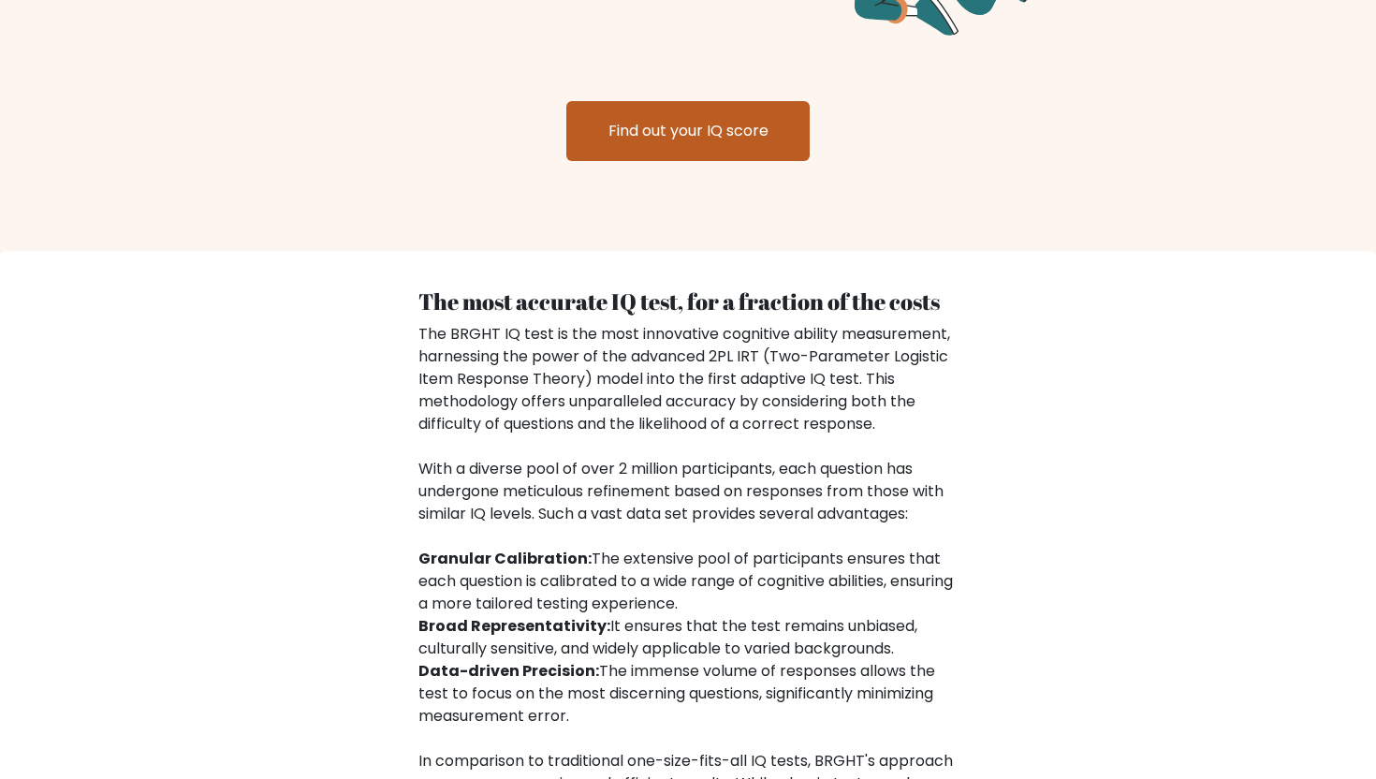
click at [758, 104] on link "Find out your IQ score" at bounding box center [688, 131] width 243 height 60
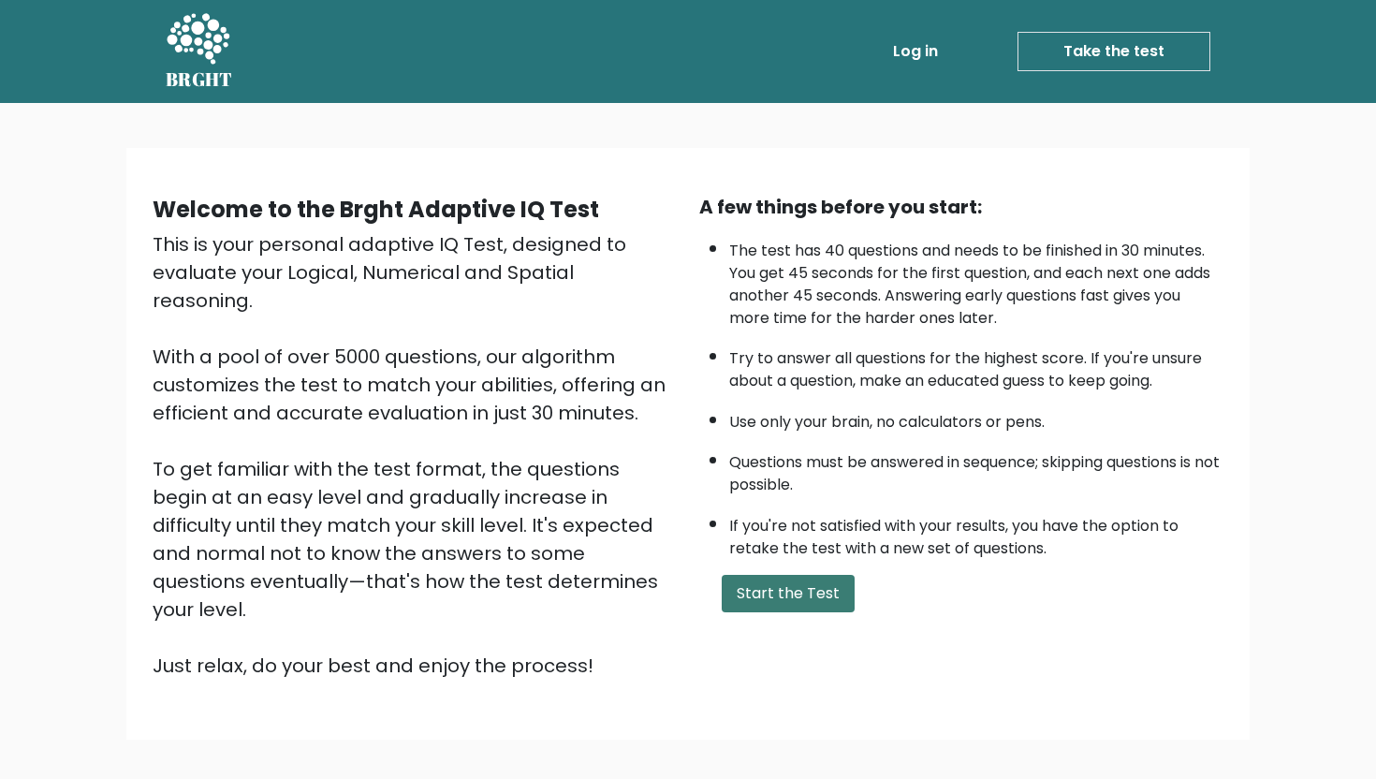
click at [819, 602] on button "Start the Test" at bounding box center [788, 593] width 133 height 37
click at [808, 598] on button "Start the Test" at bounding box center [788, 593] width 133 height 37
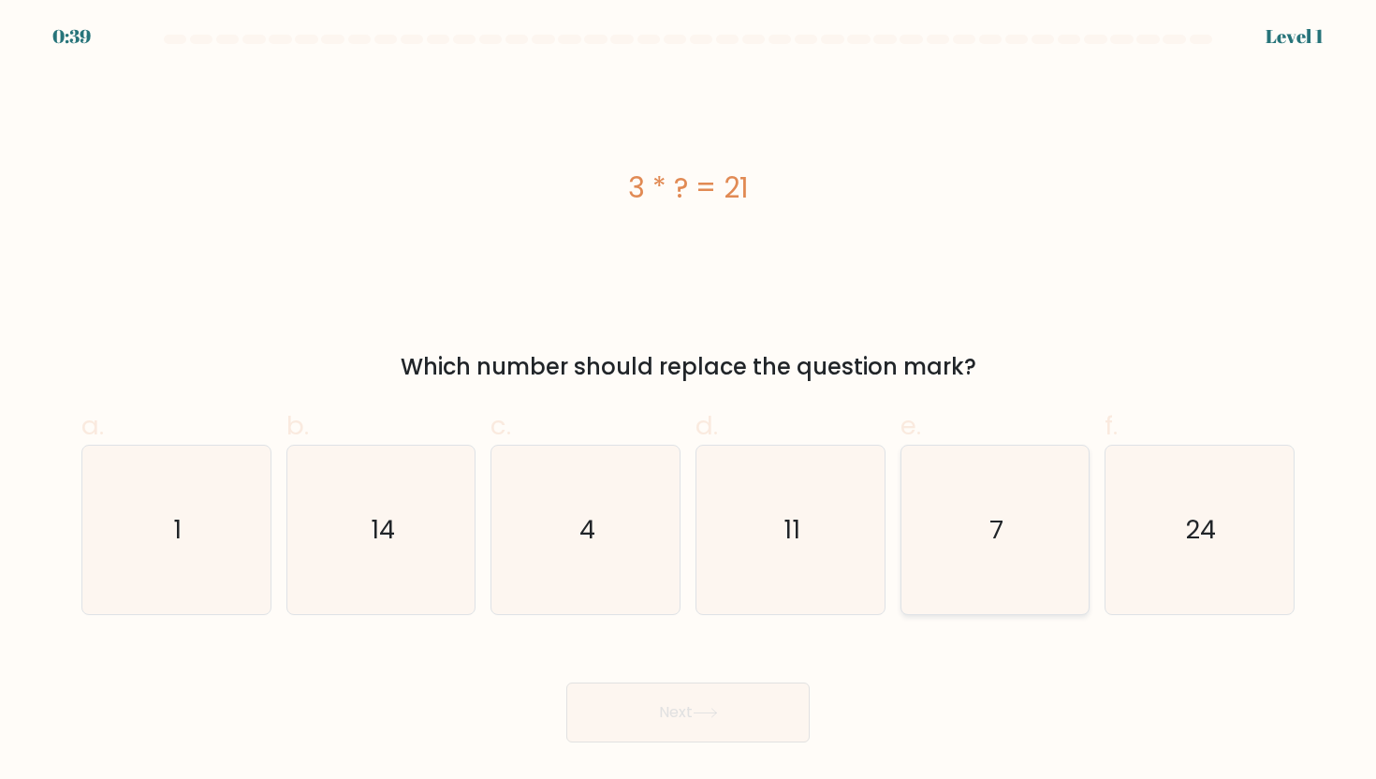
click at [965, 541] on icon "7" at bounding box center [995, 530] width 169 height 169
click at [689, 402] on input "e. 7" at bounding box center [688, 396] width 1 height 12
radio input "true"
click at [722, 729] on button "Next" at bounding box center [688, 713] width 243 height 60
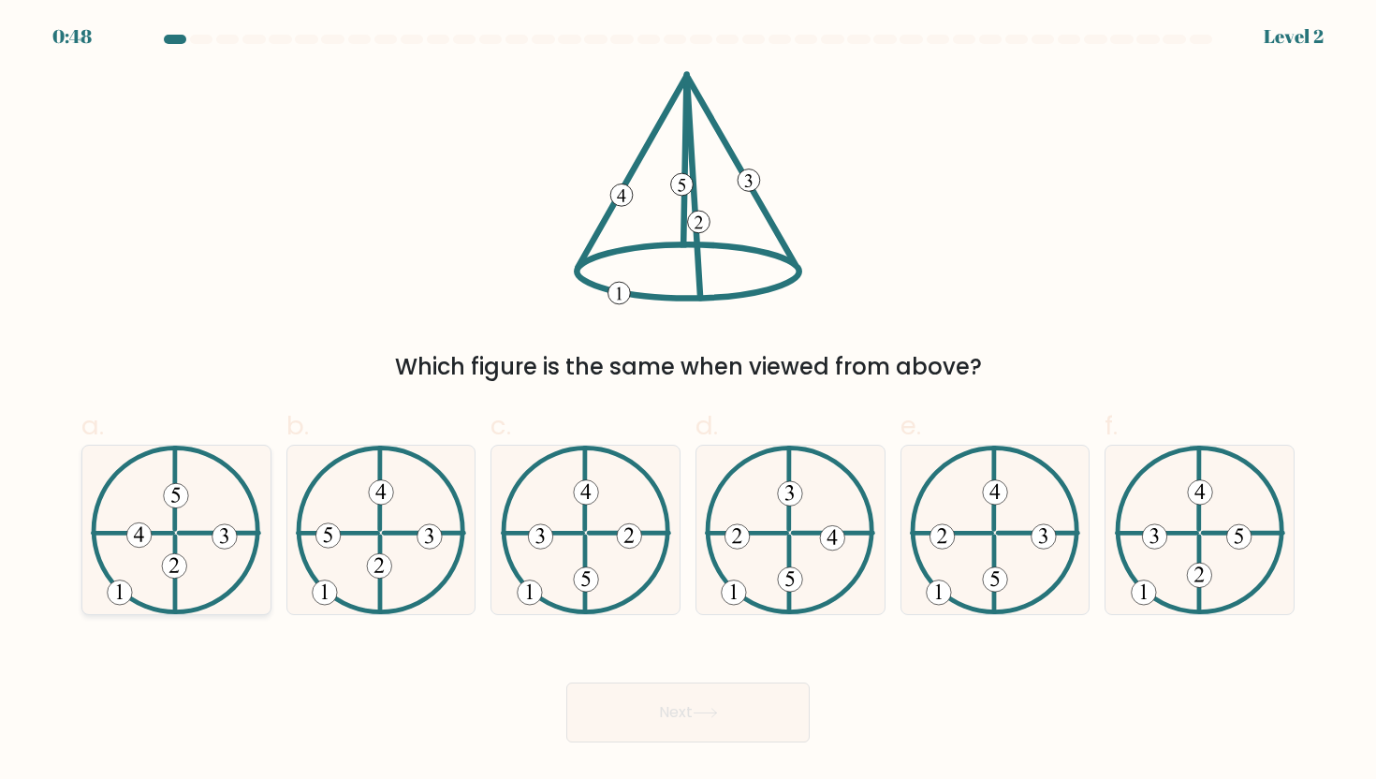
click at [194, 533] on 611 at bounding box center [220, 533] width 80 height 0
click at [688, 402] on input "a." at bounding box center [688, 396] width 1 height 12
radio input "true"
click at [664, 721] on button "Next" at bounding box center [688, 713] width 243 height 60
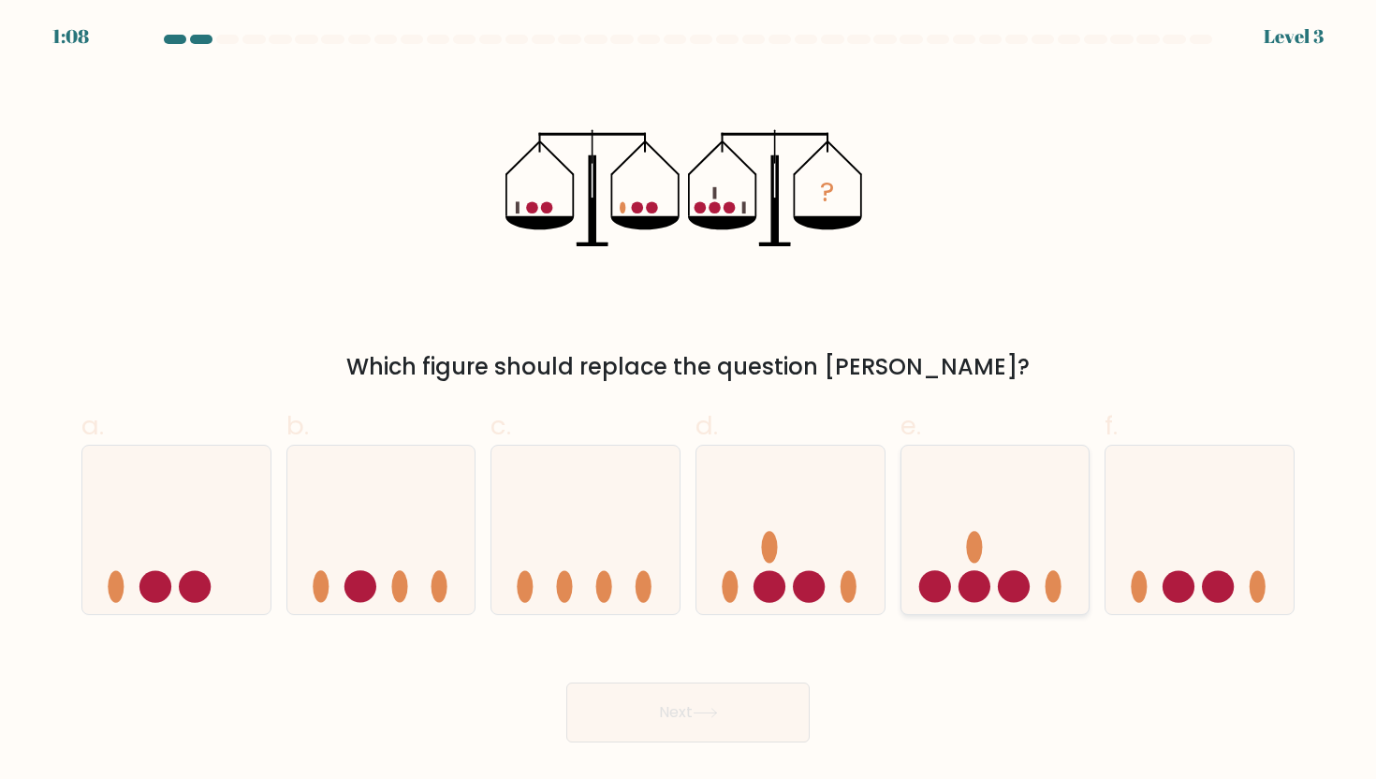
click at [1024, 589] on circle at bounding box center [1014, 587] width 32 height 32
click at [689, 402] on input "e." at bounding box center [688, 396] width 1 height 12
radio input "true"
click at [769, 733] on button "Next" at bounding box center [688, 713] width 243 height 60
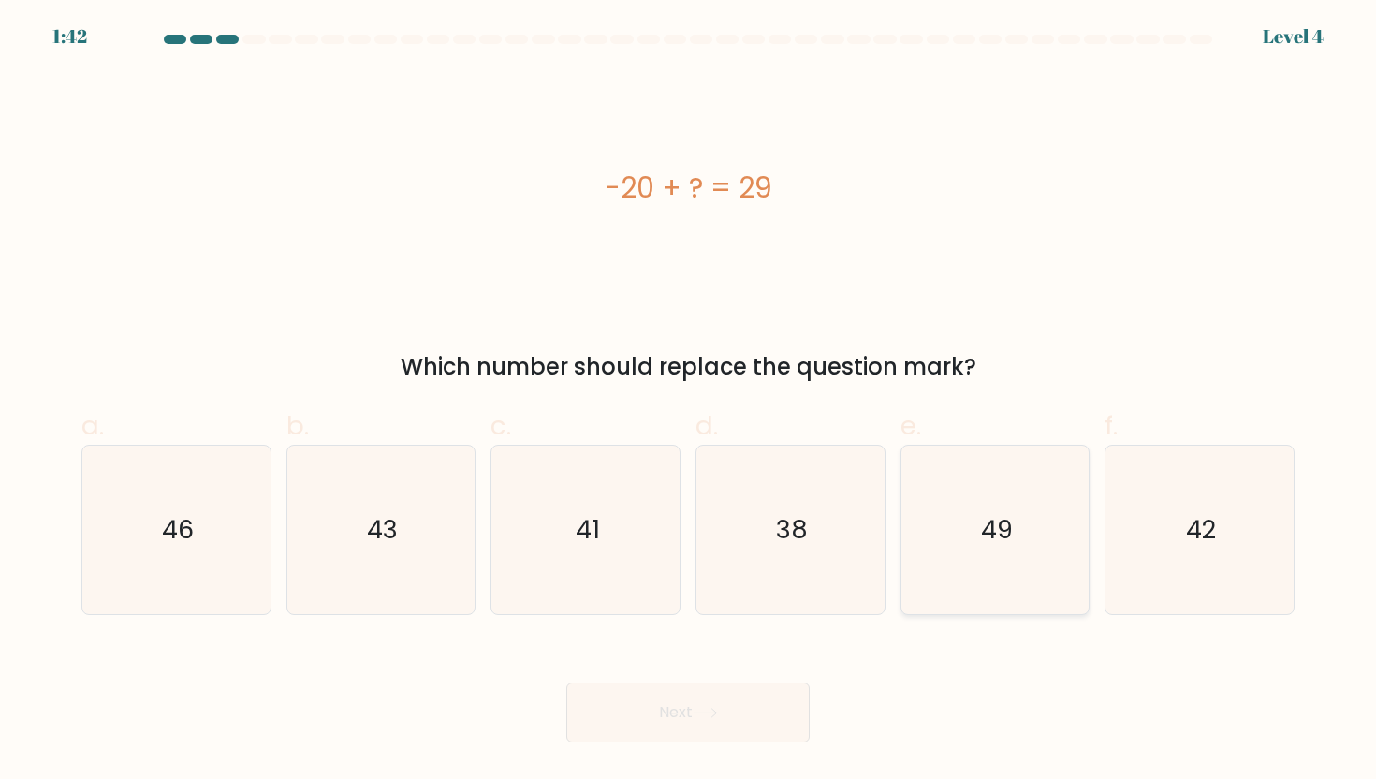
click at [958, 573] on icon "49" at bounding box center [995, 530] width 169 height 169
click at [689, 402] on input "e. 49" at bounding box center [688, 396] width 1 height 12
radio input "true"
click at [765, 720] on button "Next" at bounding box center [688, 713] width 243 height 60
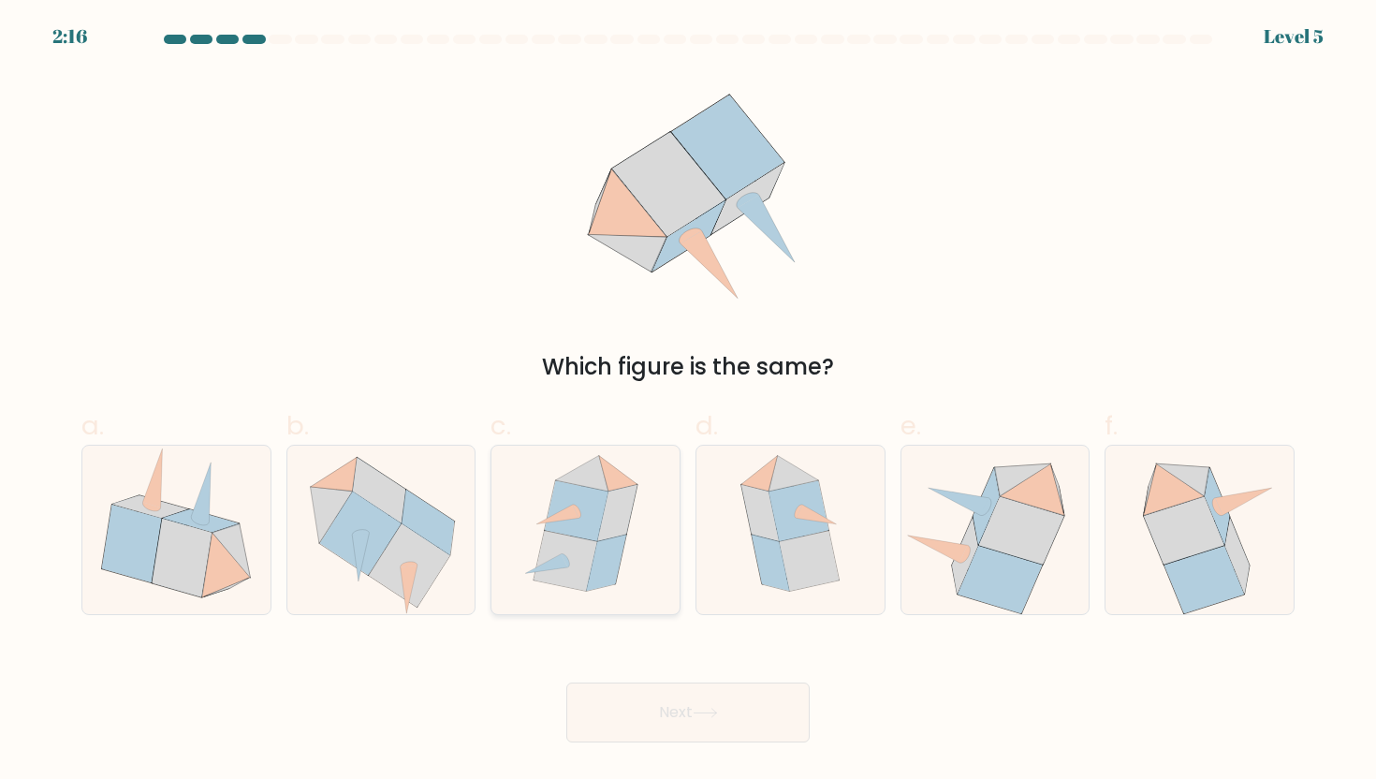
click at [604, 561] on icon at bounding box center [606, 563] width 39 height 56
click at [688, 402] on input "c." at bounding box center [688, 396] width 1 height 12
radio input "true"
click at [652, 707] on button "Next" at bounding box center [688, 713] width 243 height 60
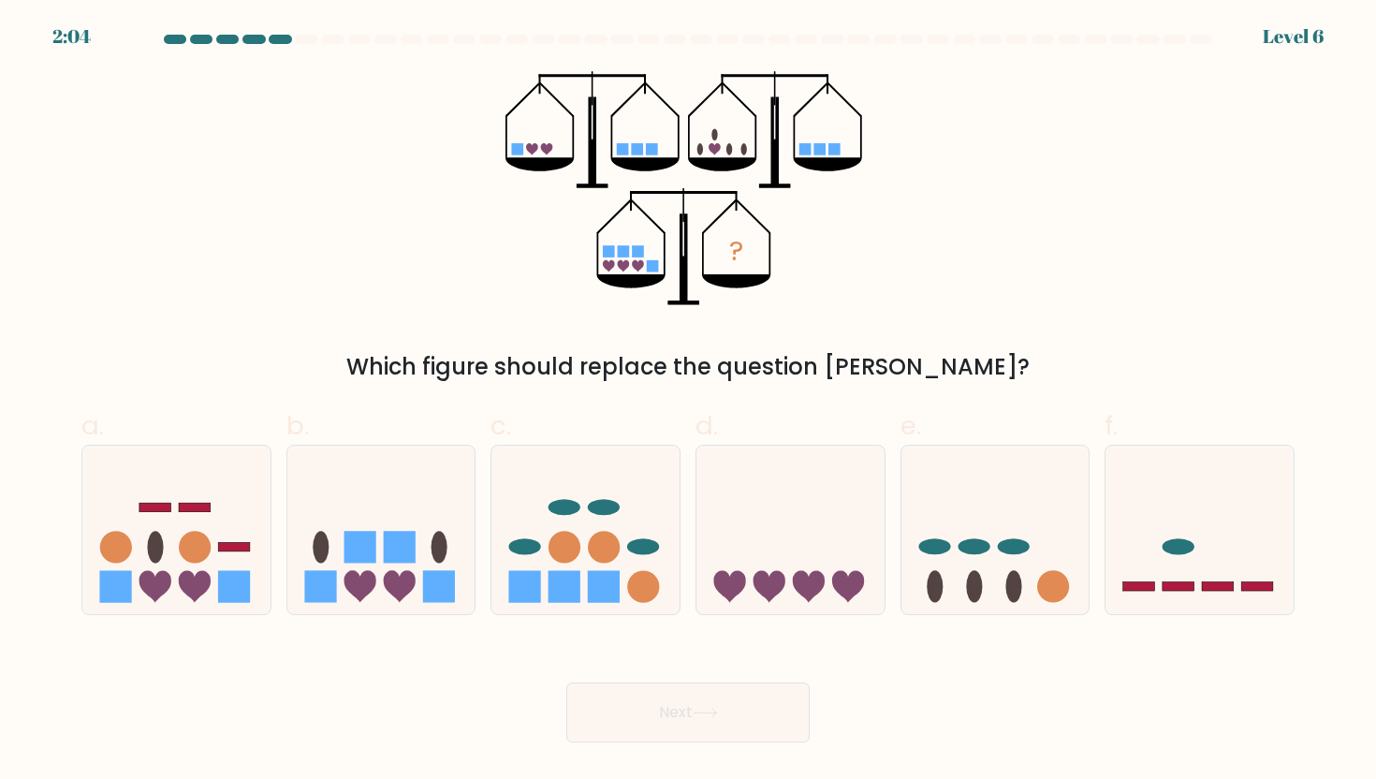
drag, startPoint x: 196, startPoint y: 37, endPoint x: 167, endPoint y: 37, distance: 29.0
click at [169, 37] on at bounding box center [688, 39] width 1053 height 9
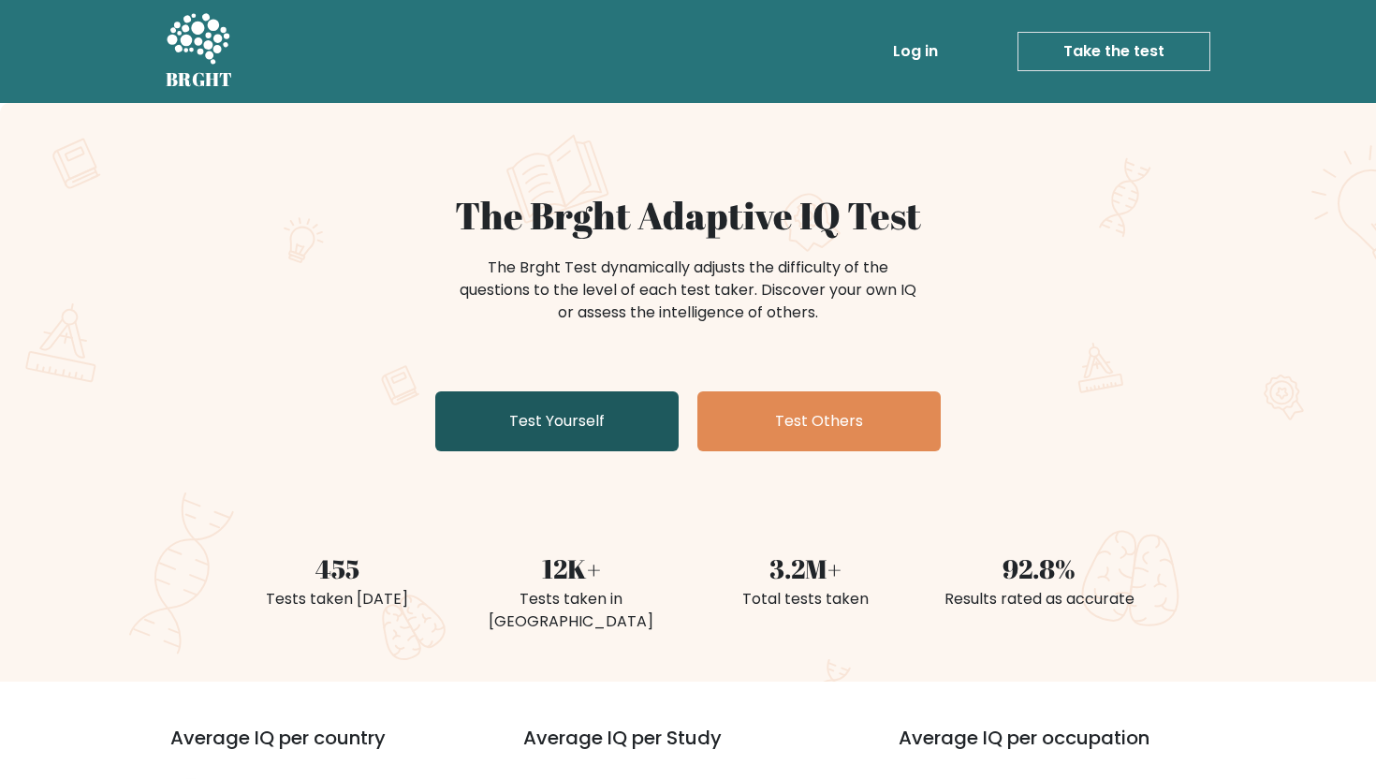
click at [616, 426] on link "Test Yourself" at bounding box center [556, 421] width 243 height 60
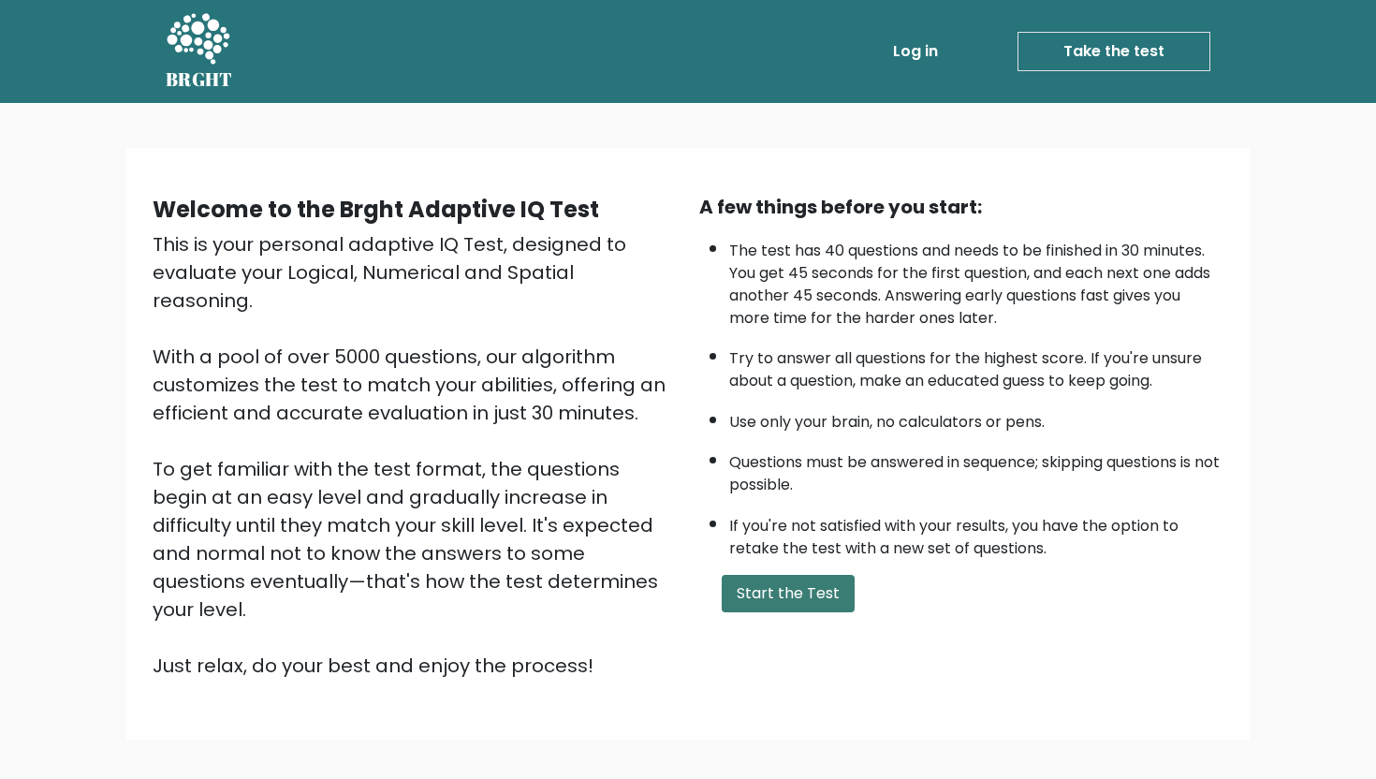
click at [766, 579] on button "Start the Test" at bounding box center [788, 593] width 133 height 37
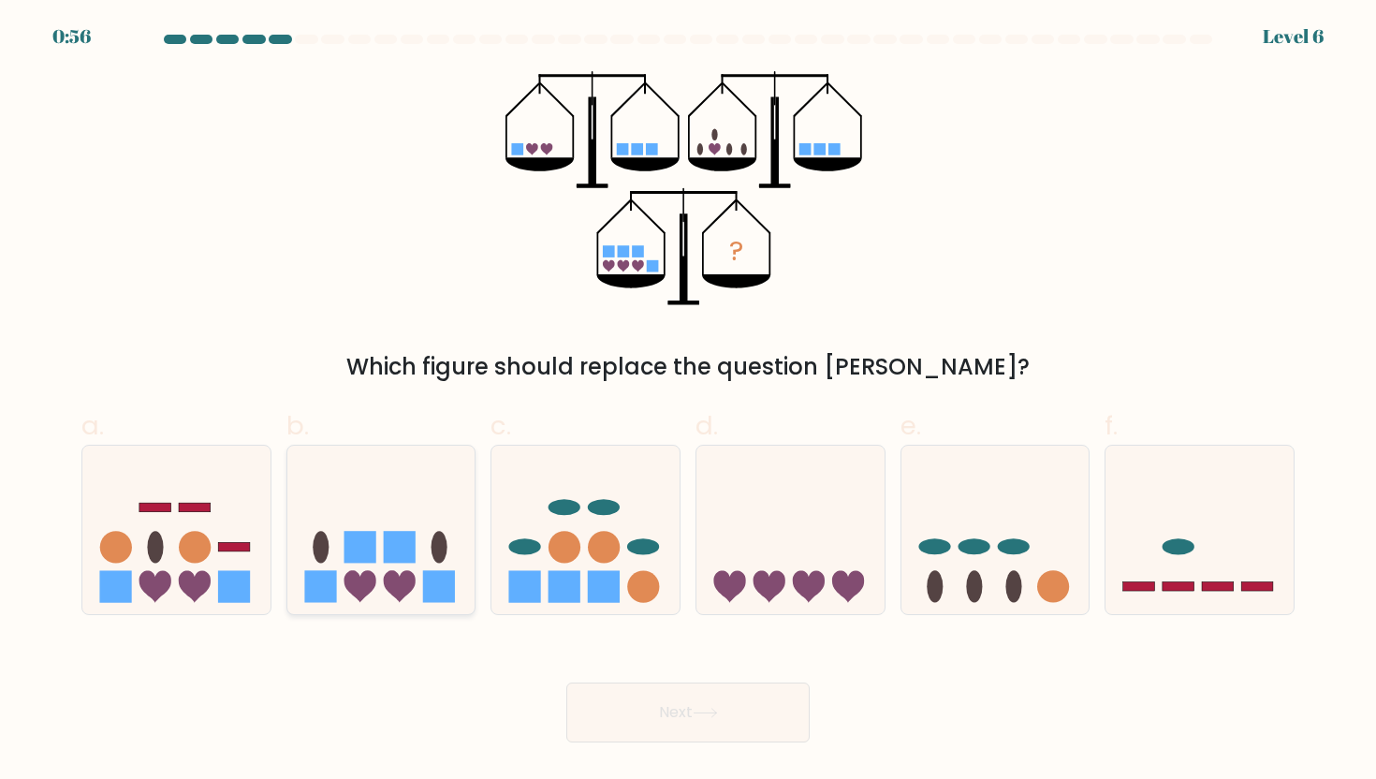
click at [416, 513] on icon at bounding box center [381, 529] width 188 height 155
click at [688, 402] on input "b." at bounding box center [688, 396] width 1 height 12
radio input "true"
click at [688, 736] on button "Next" at bounding box center [688, 713] width 243 height 60
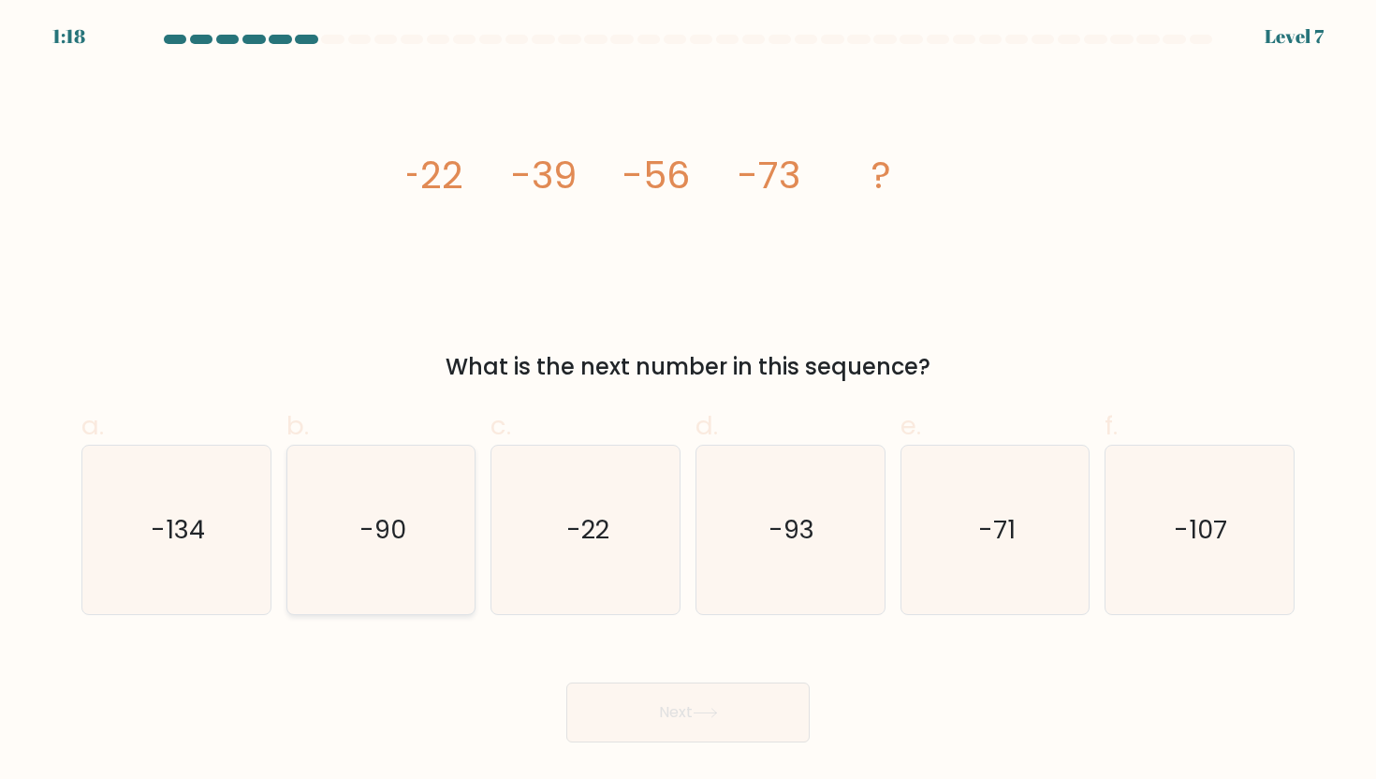
click at [397, 519] on text "-90" at bounding box center [383, 529] width 47 height 35
click at [688, 402] on input "b. -90" at bounding box center [688, 396] width 1 height 12
radio input "true"
click at [616, 710] on button "Next" at bounding box center [688, 713] width 243 height 60
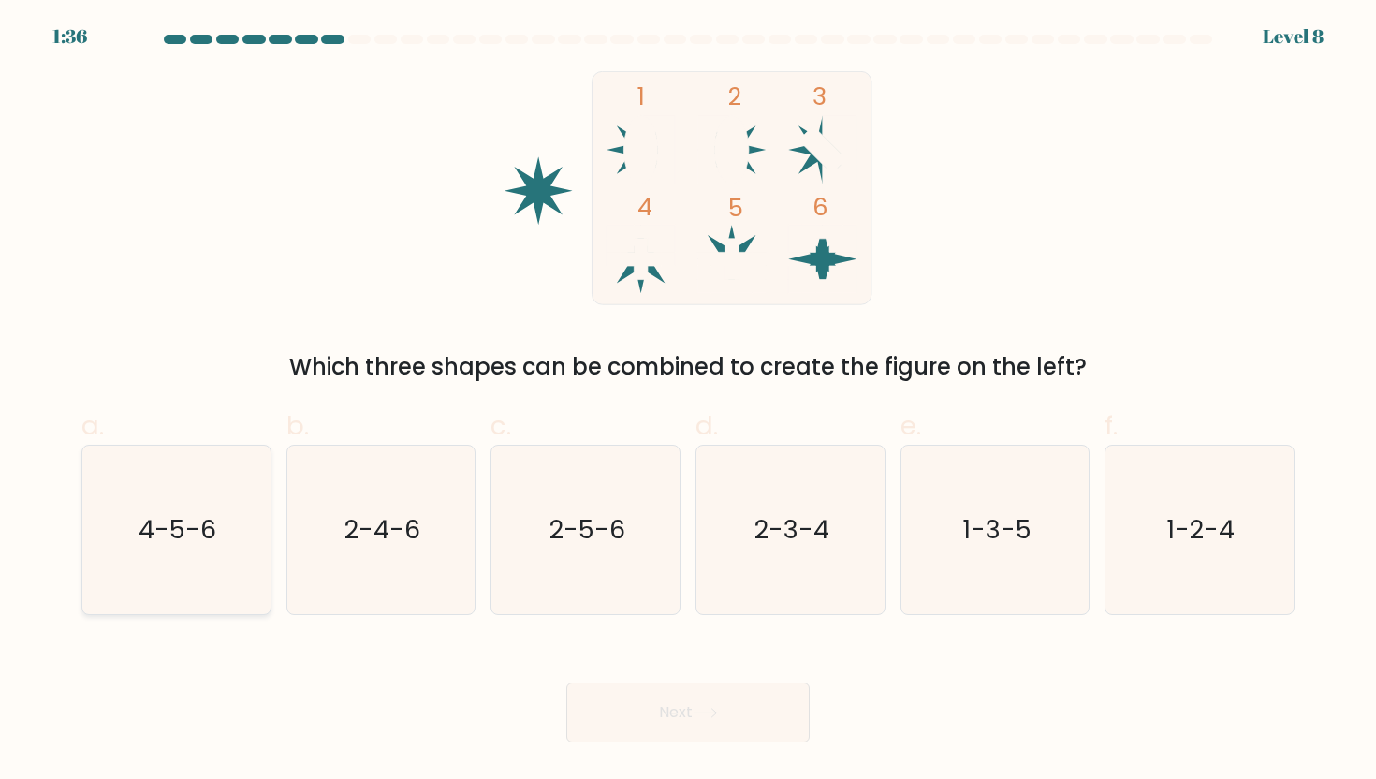
click at [226, 559] on icon "4-5-6" at bounding box center [176, 530] width 169 height 169
click at [688, 402] on input "a. 4-5-6" at bounding box center [688, 396] width 1 height 12
radio input "true"
click at [743, 709] on button "Next" at bounding box center [688, 713] width 243 height 60
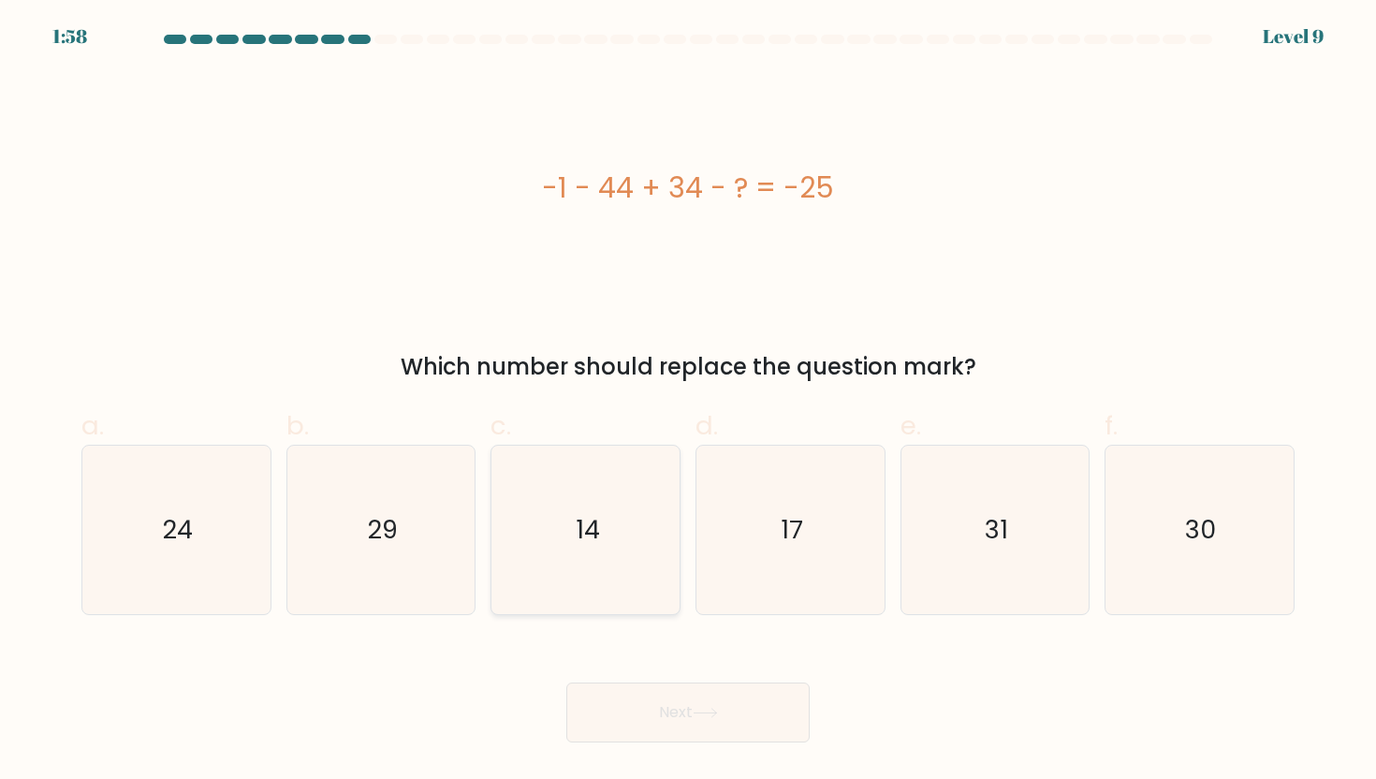
click at [561, 500] on icon "14" at bounding box center [586, 530] width 169 height 169
click at [688, 402] on input "c. 14" at bounding box center [688, 396] width 1 height 12
radio input "true"
click at [722, 719] on button "Next" at bounding box center [688, 713] width 243 height 60
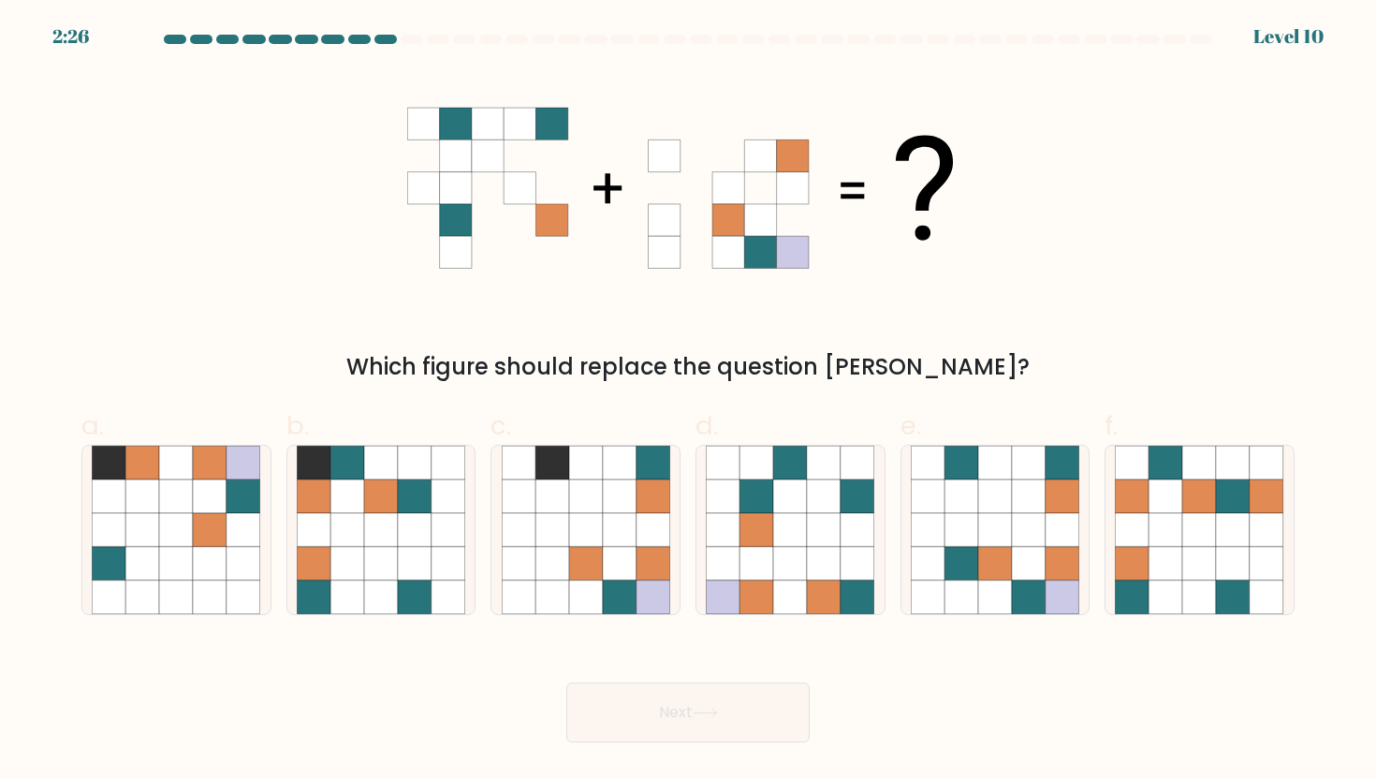
click at [998, 622] on form at bounding box center [688, 389] width 1376 height 708
click at [997, 571] on icon at bounding box center [996, 564] width 34 height 34
click at [689, 402] on input "e." at bounding box center [688, 396] width 1 height 12
radio input "true"
click at [692, 728] on button "Next" at bounding box center [688, 713] width 243 height 60
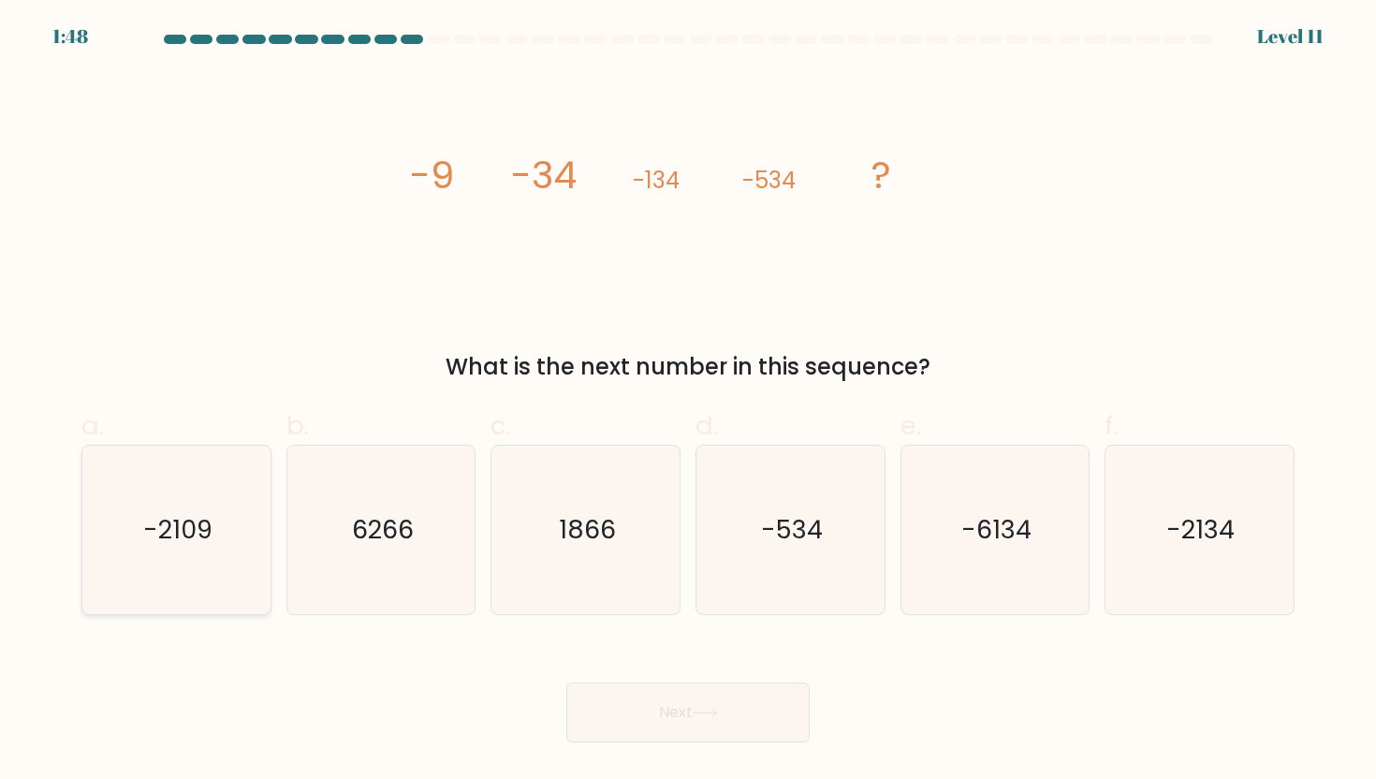
click at [180, 524] on text "-2109" at bounding box center [177, 529] width 69 height 35
click at [688, 402] on input "a. -2109" at bounding box center [688, 396] width 1 height 12
radio input "true"
click at [710, 739] on button "Next" at bounding box center [688, 713] width 243 height 60
click at [699, 713] on icon at bounding box center [705, 713] width 22 height 8
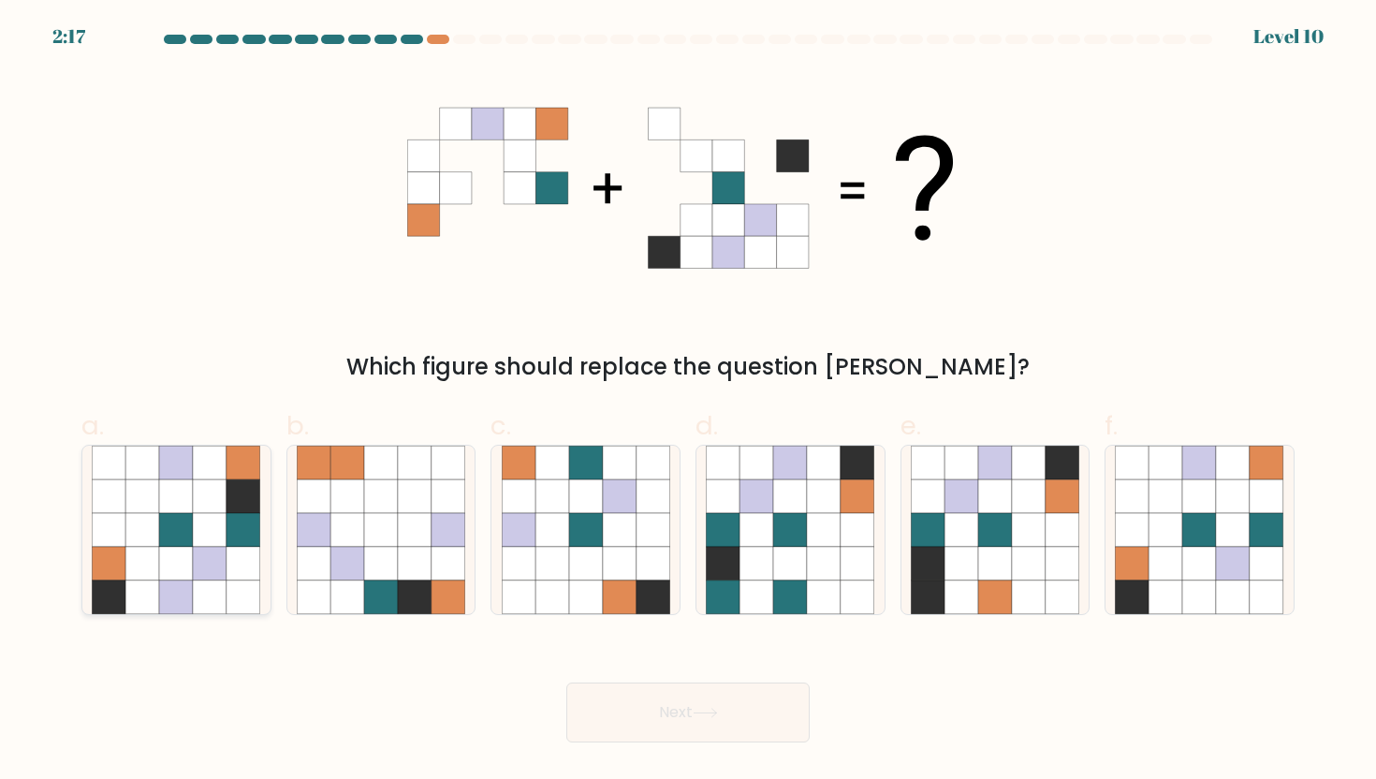
click at [163, 585] on icon at bounding box center [176, 598] width 34 height 34
click at [688, 402] on input "a." at bounding box center [688, 396] width 1 height 12
radio input "true"
click at [623, 744] on body "2:16 Level 10" at bounding box center [688, 389] width 1376 height 779
click at [637, 721] on button "Next" at bounding box center [688, 713] width 243 height 60
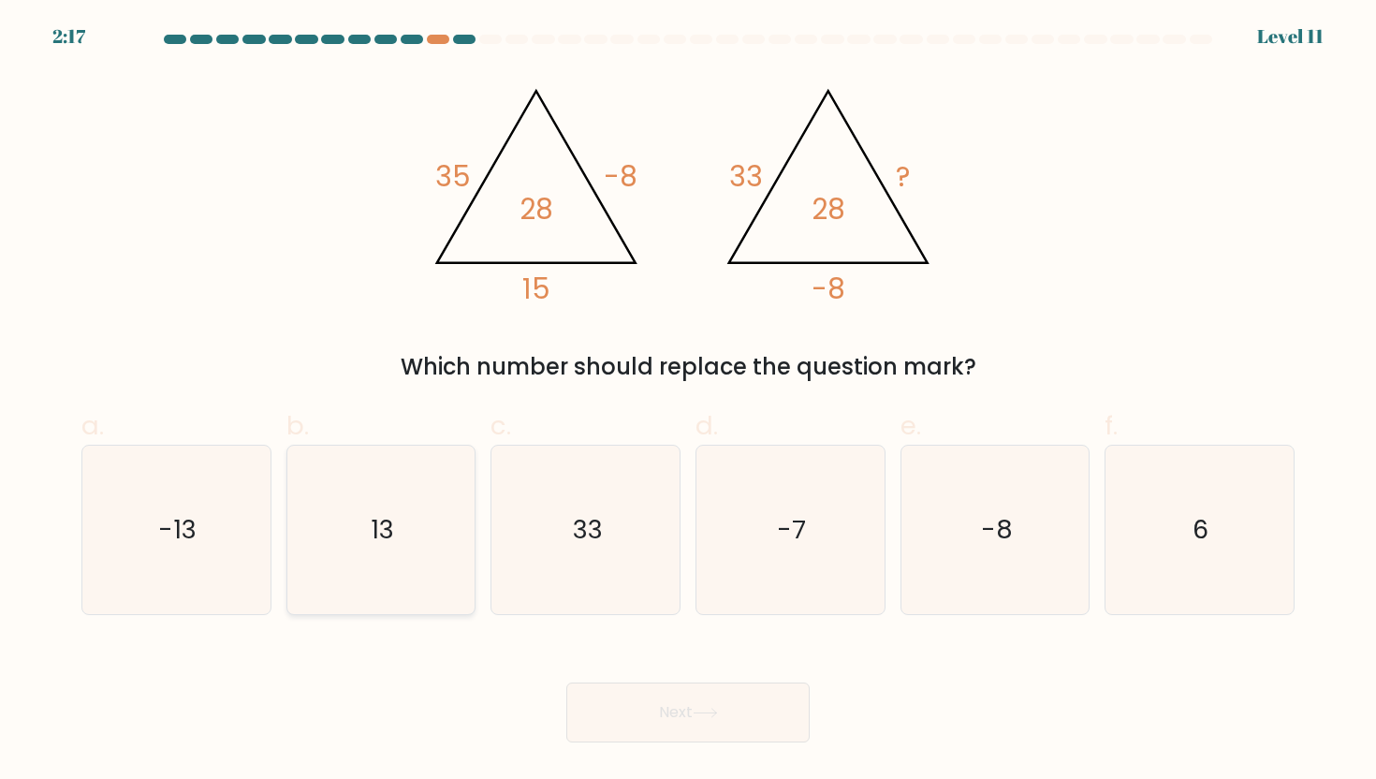
click at [430, 521] on icon "13" at bounding box center [381, 530] width 169 height 169
click at [688, 402] on input "b. 13" at bounding box center [688, 396] width 1 height 12
radio input "true"
click at [711, 713] on icon at bounding box center [705, 713] width 25 height 10
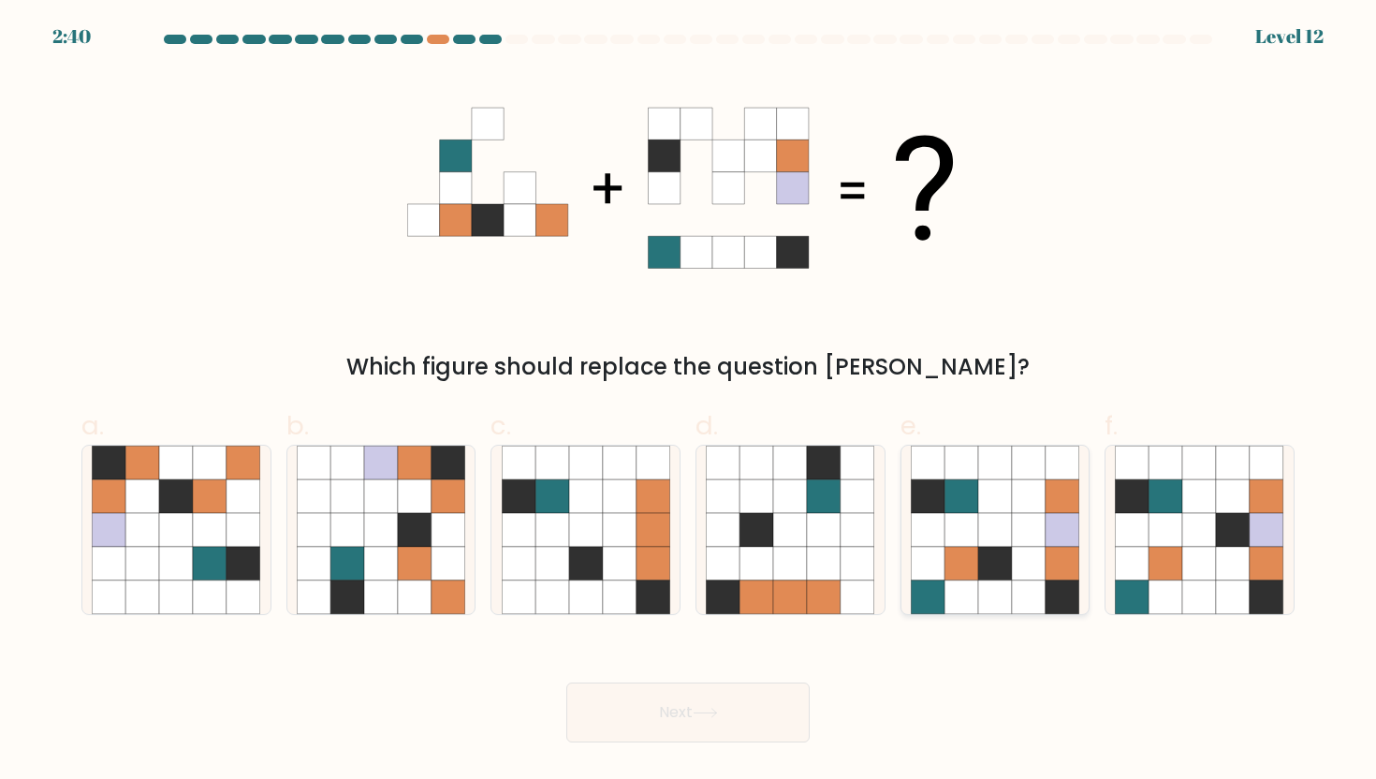
click at [1047, 533] on icon at bounding box center [1063, 530] width 34 height 34
click at [689, 402] on input "e." at bounding box center [688, 396] width 1 height 12
radio input "true"
click at [729, 708] on button "Next" at bounding box center [688, 713] width 243 height 60
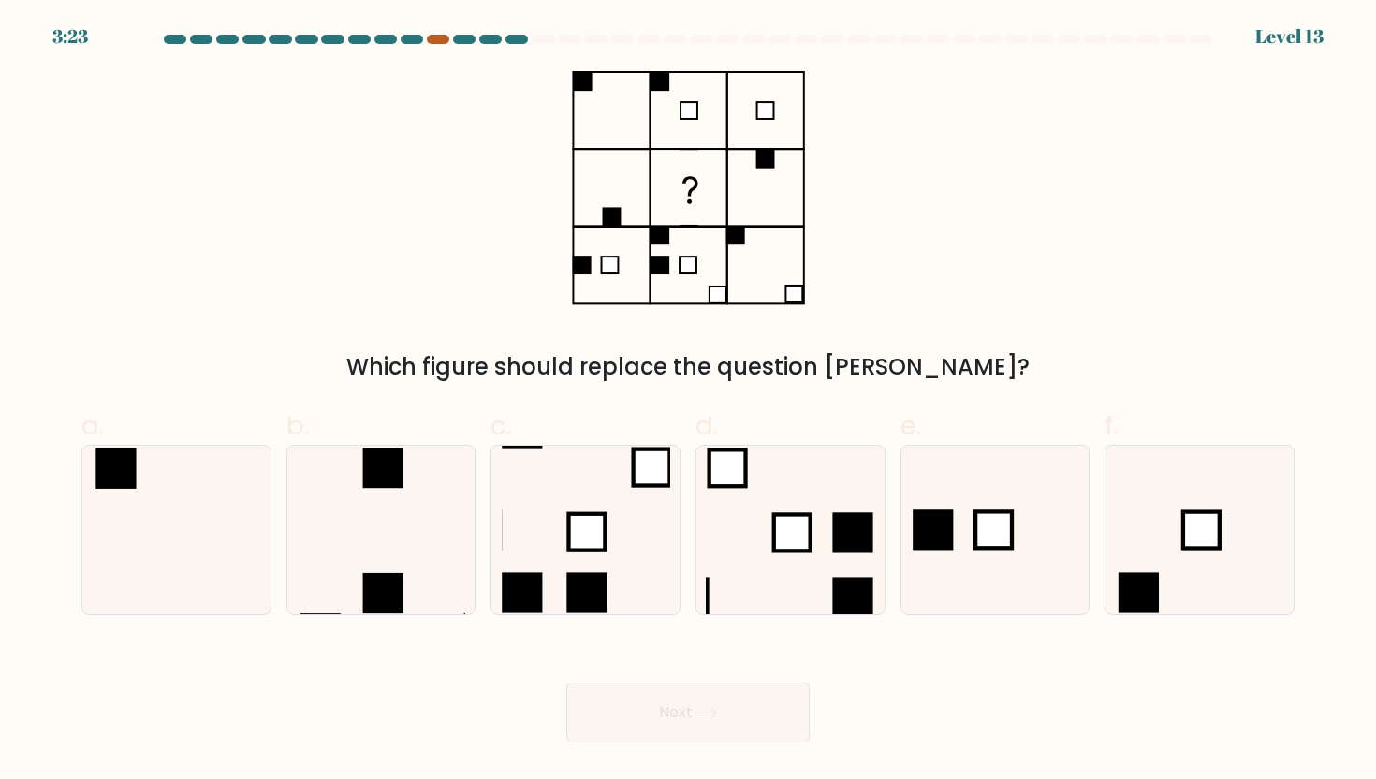
click at [439, 43] on div at bounding box center [438, 39] width 22 height 9
click at [473, 142] on div "Which figure should replace the question [PERSON_NAME]?" at bounding box center [688, 227] width 1236 height 313
click at [467, 29] on div "3:20 Level 13" at bounding box center [688, 25] width 1376 height 51
click at [467, 45] on div at bounding box center [688, 43] width 1236 height 17
